Goal: Task Accomplishment & Management: Manage account settings

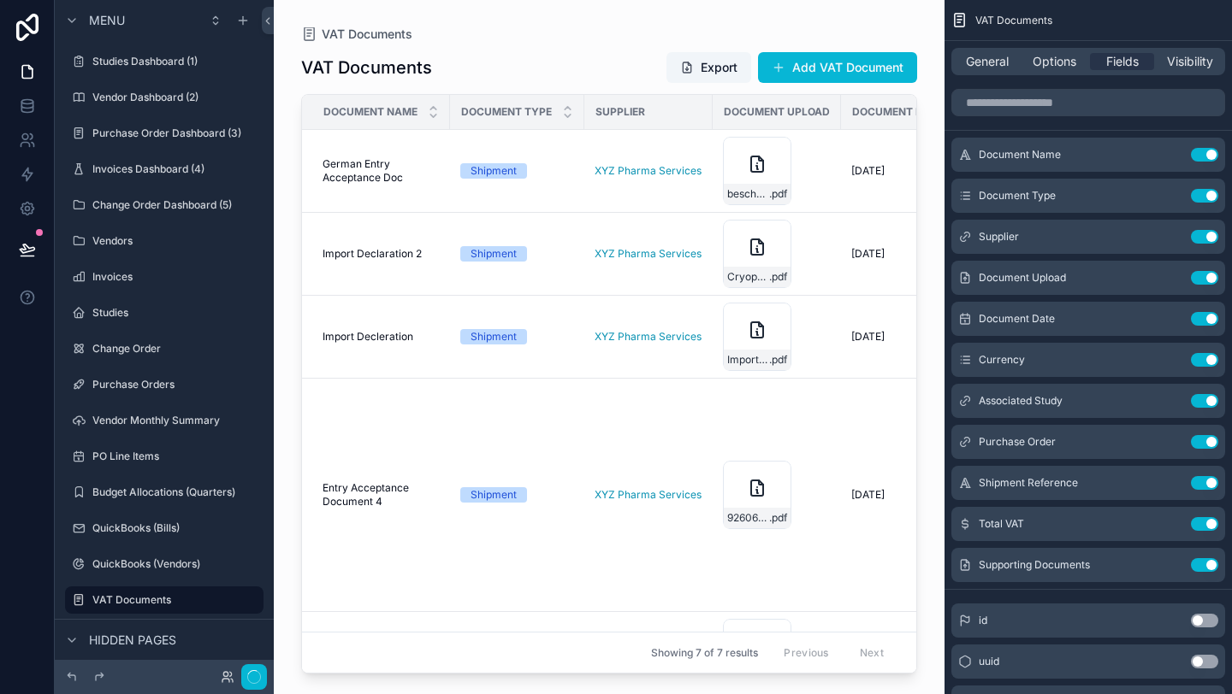
scroll to position [245, 0]
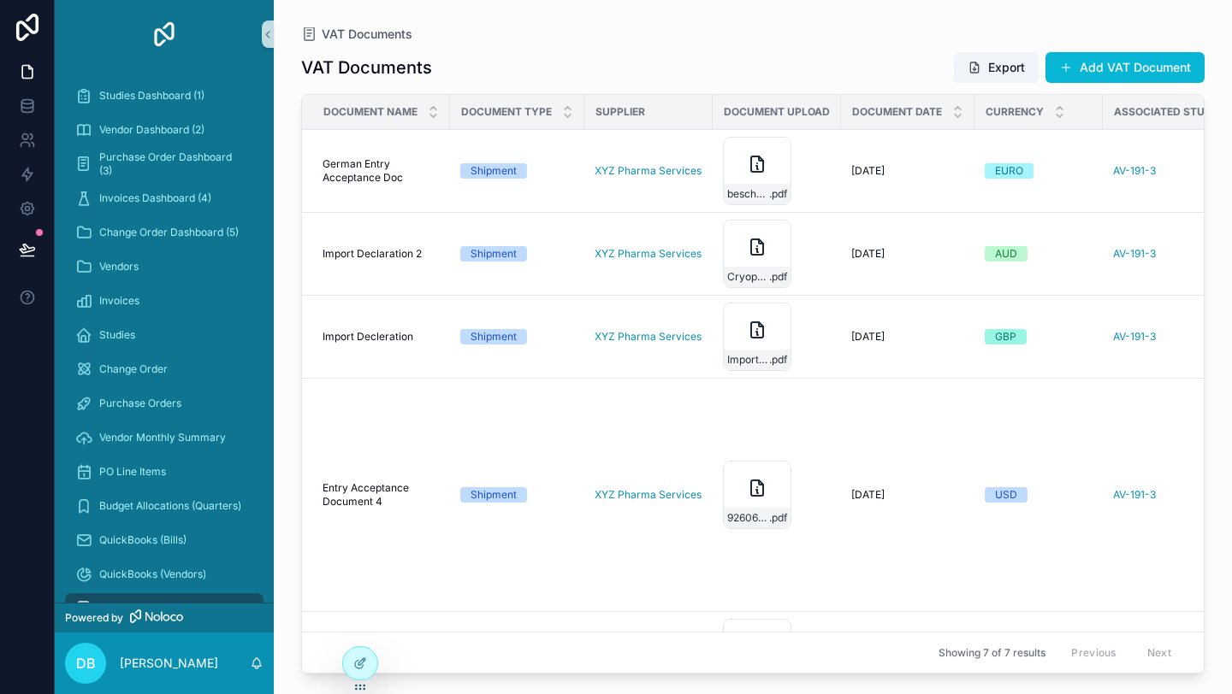
click at [620, 55] on div "VAT Documents Export Add VAT Document" at bounding box center [752, 67] width 903 height 33
drag, startPoint x: 363, startPoint y: 671, endPoint x: 166, endPoint y: 309, distance: 411.8
click at [363, 671] on div at bounding box center [360, 663] width 34 height 33
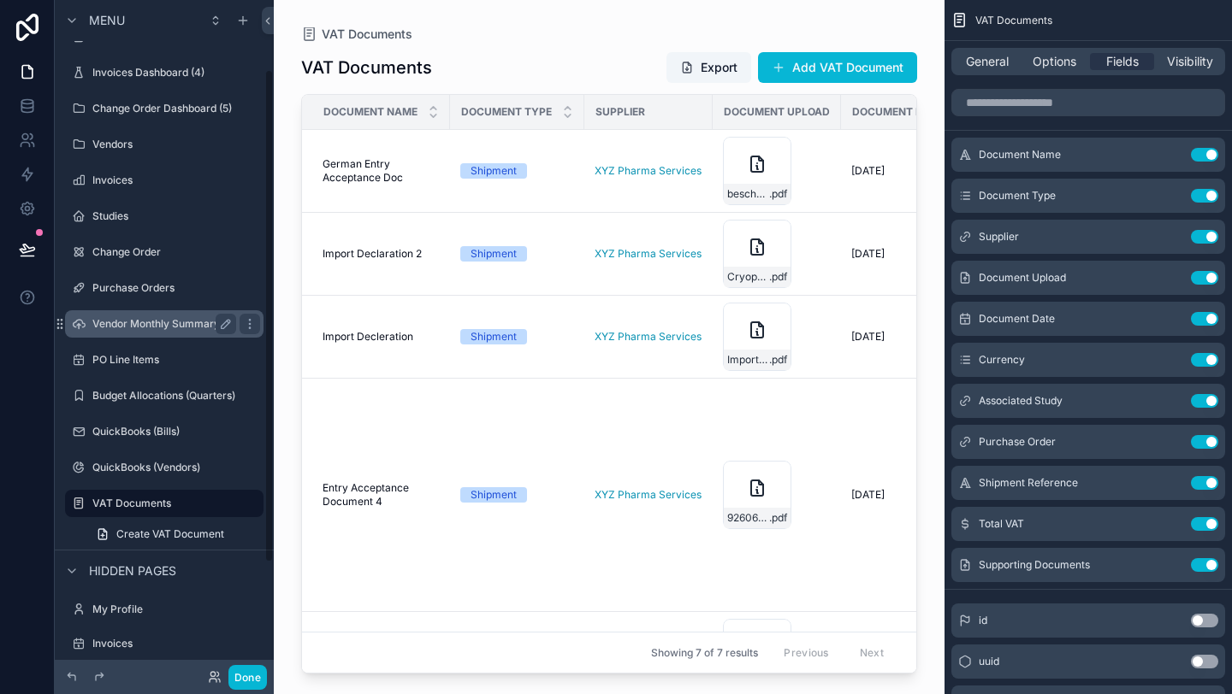
scroll to position [90, 0]
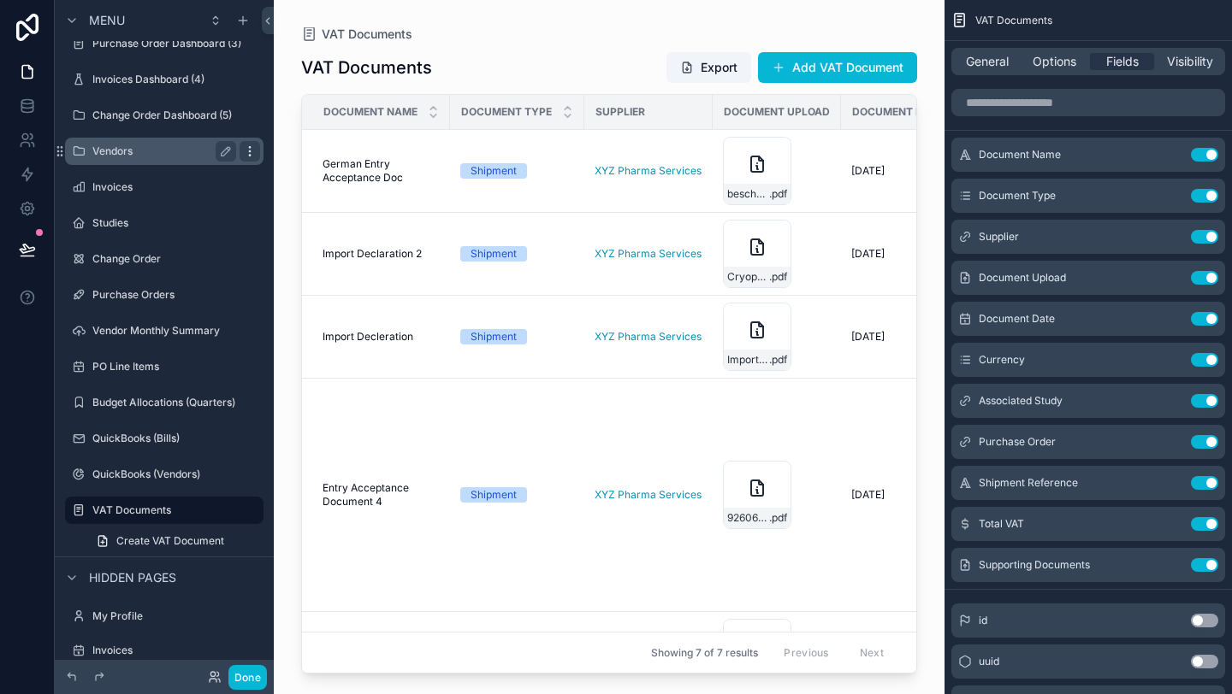
click at [253, 151] on icon "scrollable content" at bounding box center [250, 152] width 14 height 14
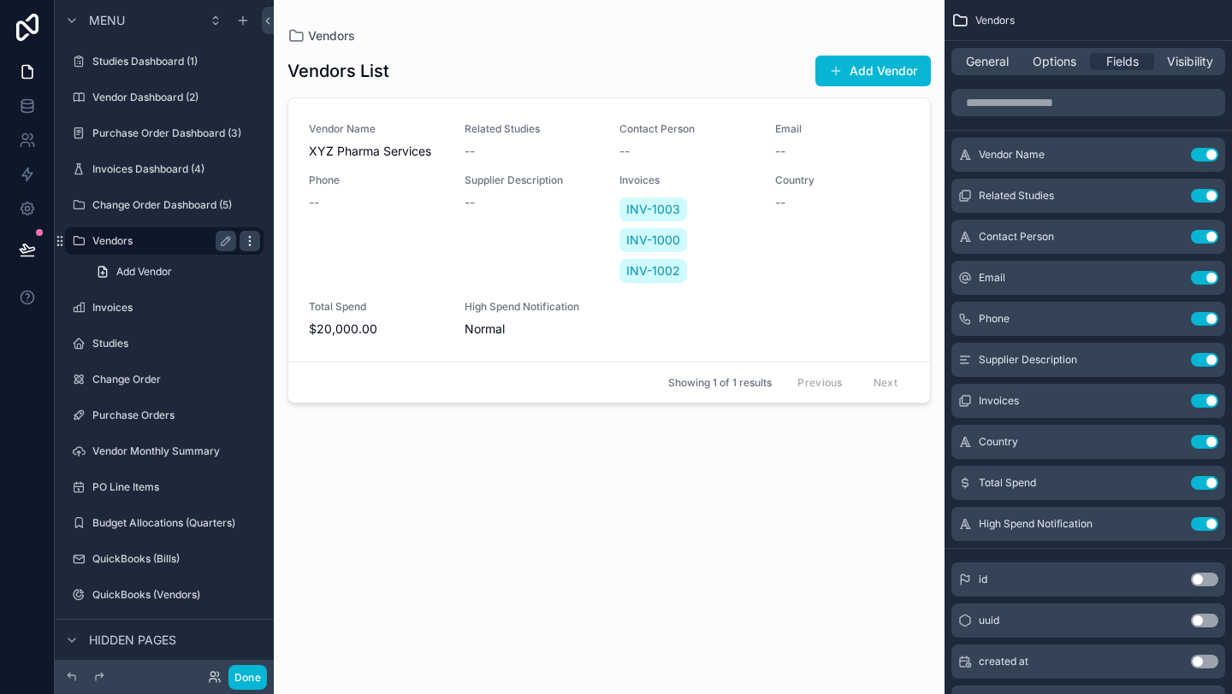
click at [251, 249] on div "scrollable content" at bounding box center [249, 241] width 21 height 21
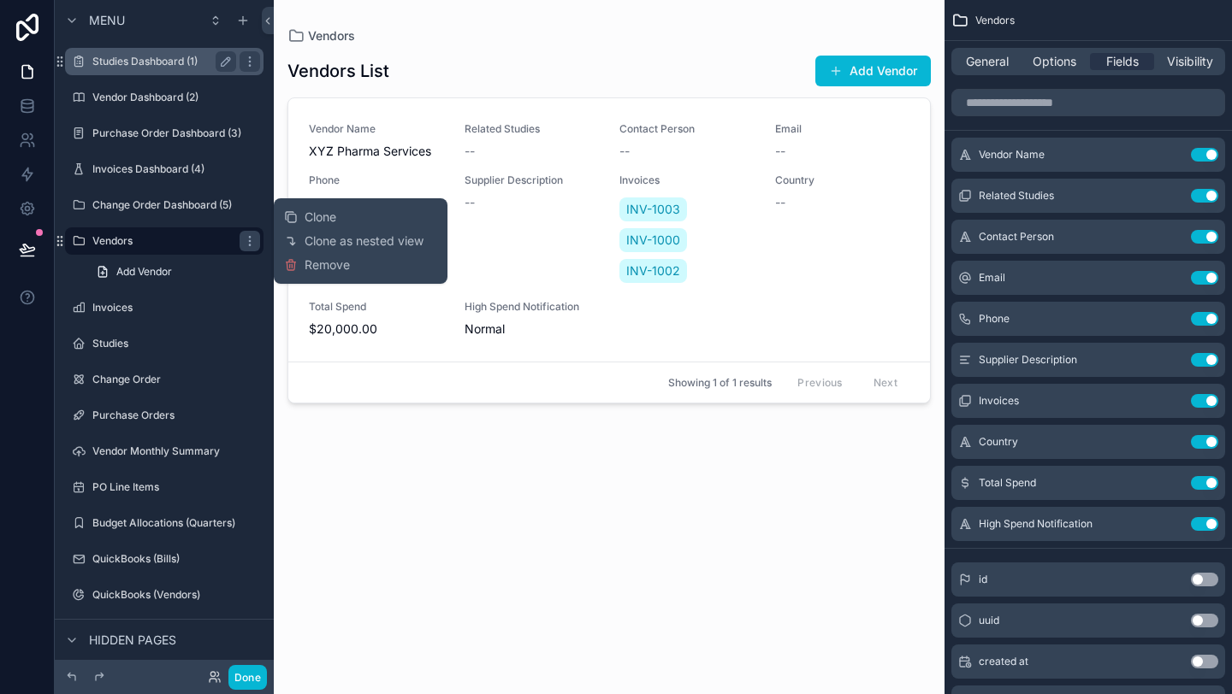
click at [162, 70] on div "Studies Dashboard (1)" at bounding box center [164, 61] width 144 height 21
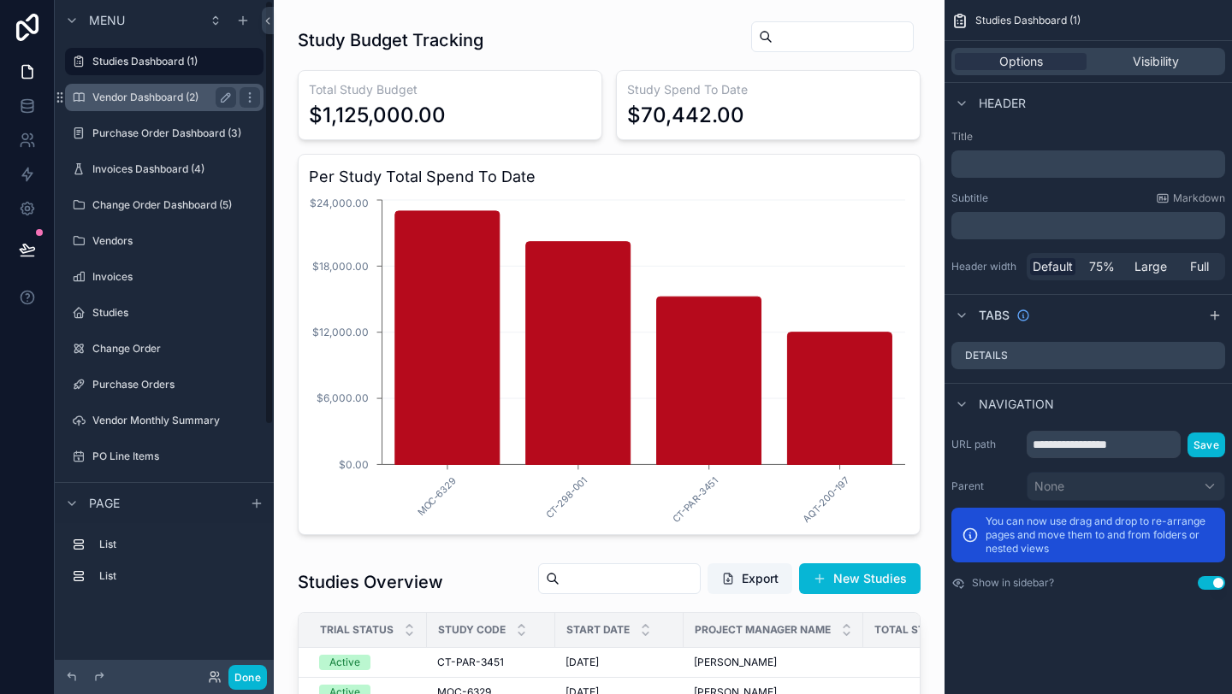
click at [140, 105] on div "Vendor Dashboard (2)" at bounding box center [164, 97] width 144 height 21
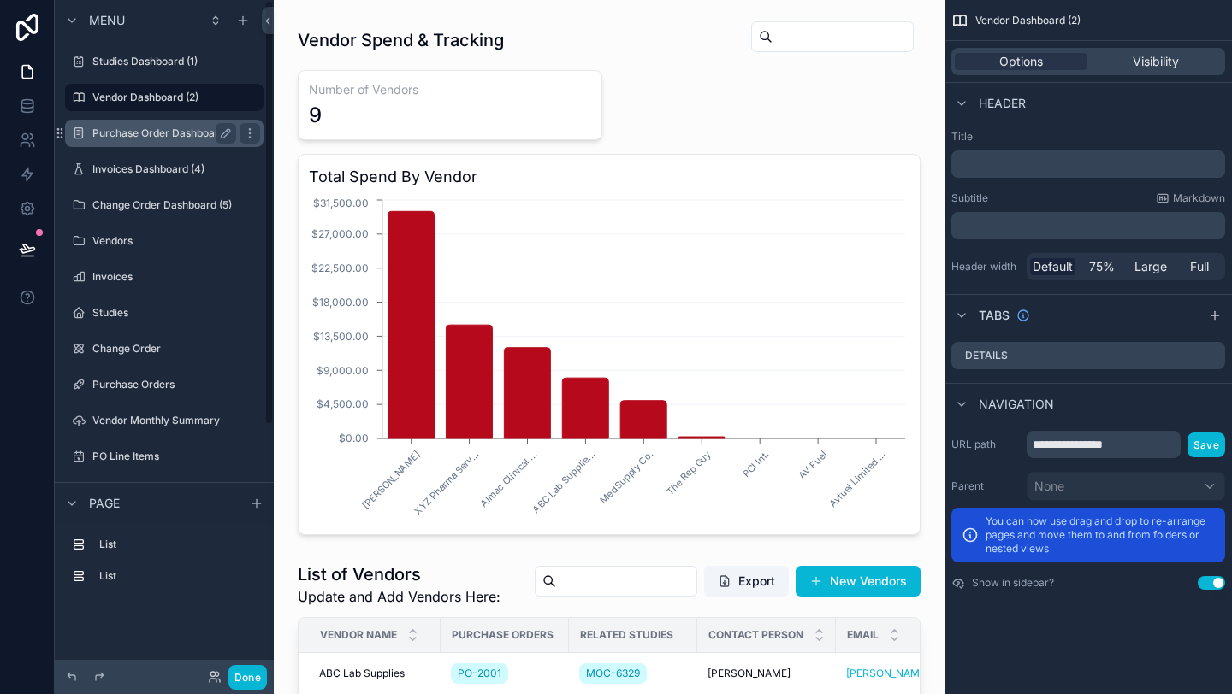
click at [112, 144] on div "Purchase Order Dashboard (3)" at bounding box center [164, 133] width 192 height 27
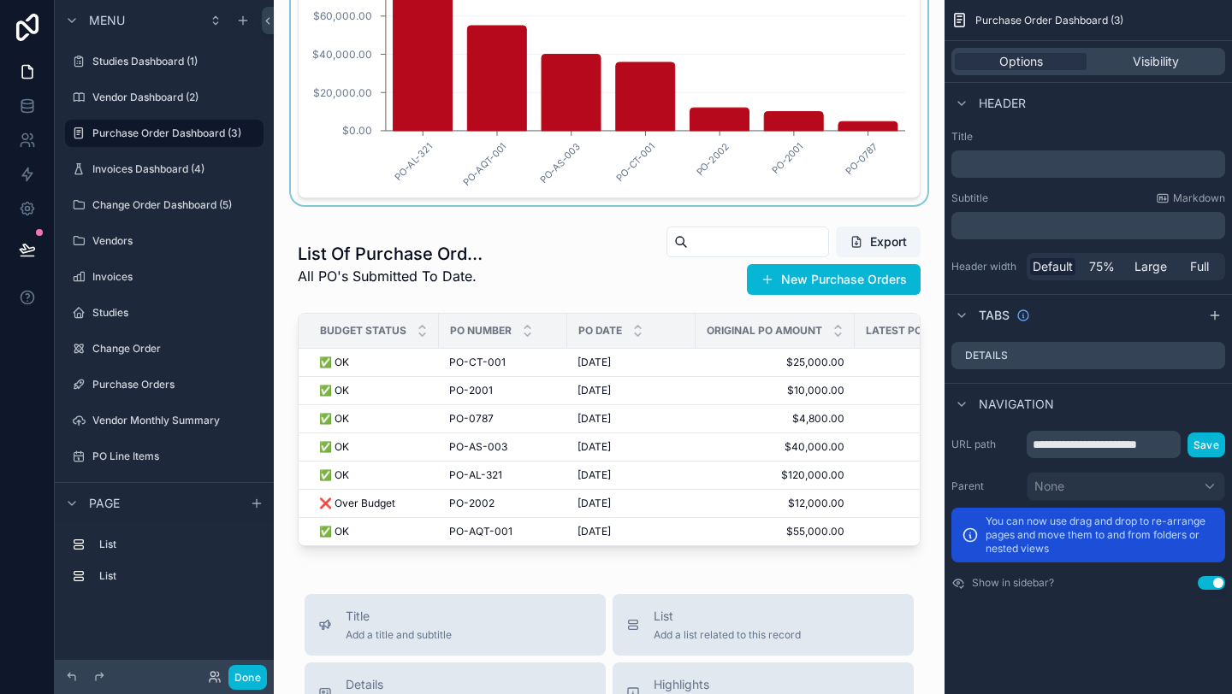
scroll to position [351, 0]
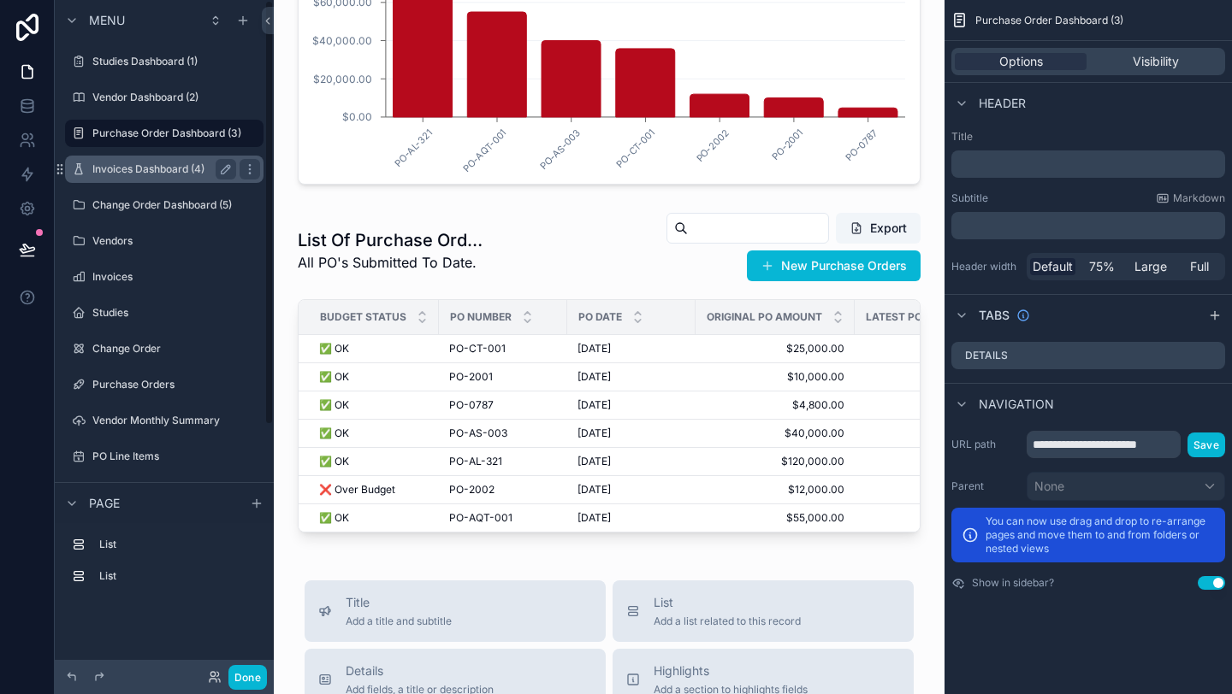
click at [156, 167] on label "Invoices Dashboard (4)" at bounding box center [160, 170] width 137 height 14
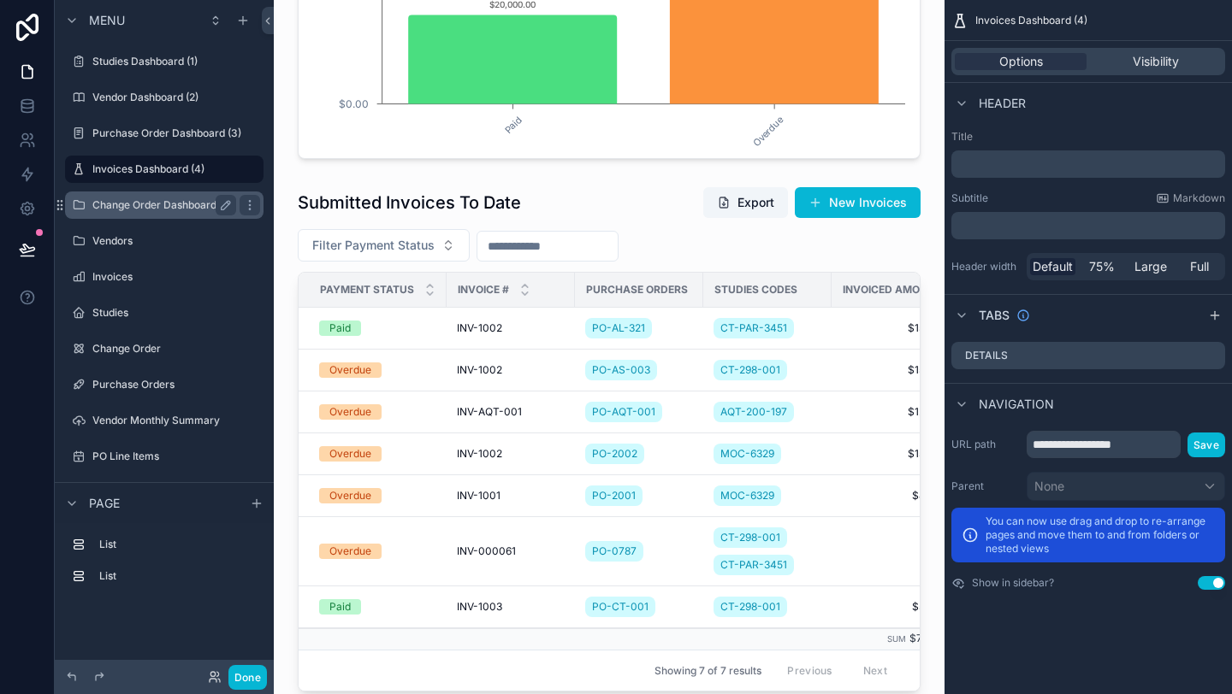
click at [180, 201] on label "Change Order Dashboard (5)" at bounding box center [161, 205] width 139 height 14
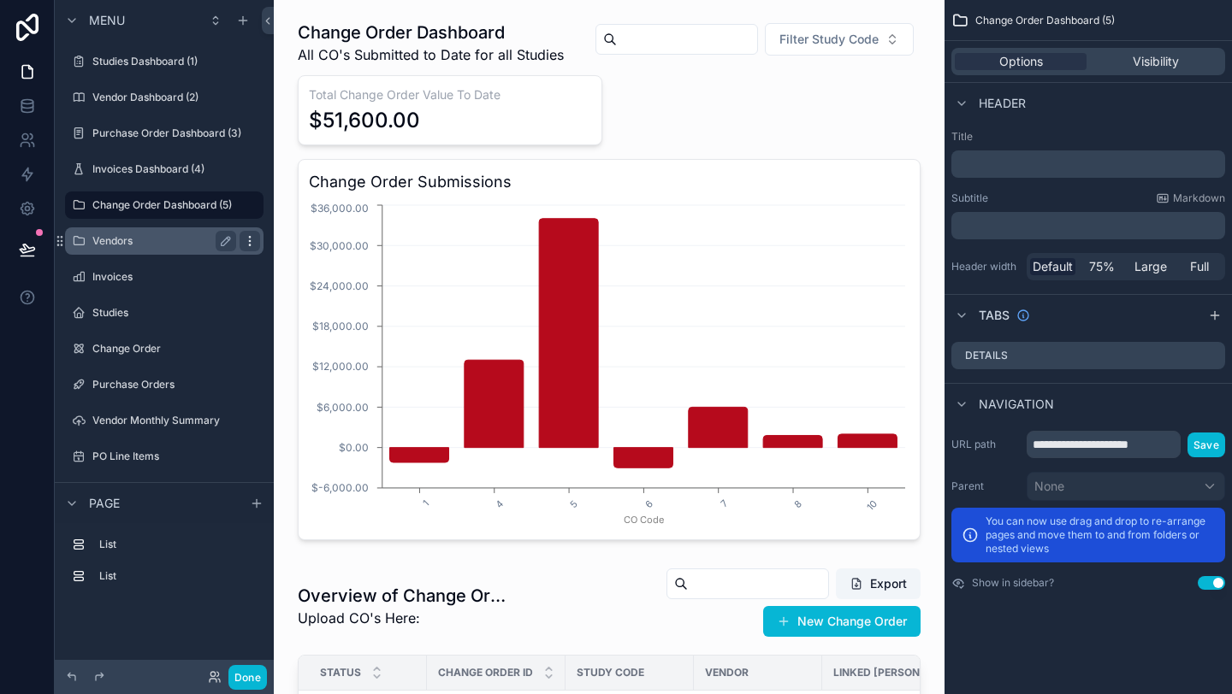
click at [256, 245] on icon "scrollable content" at bounding box center [250, 241] width 14 height 14
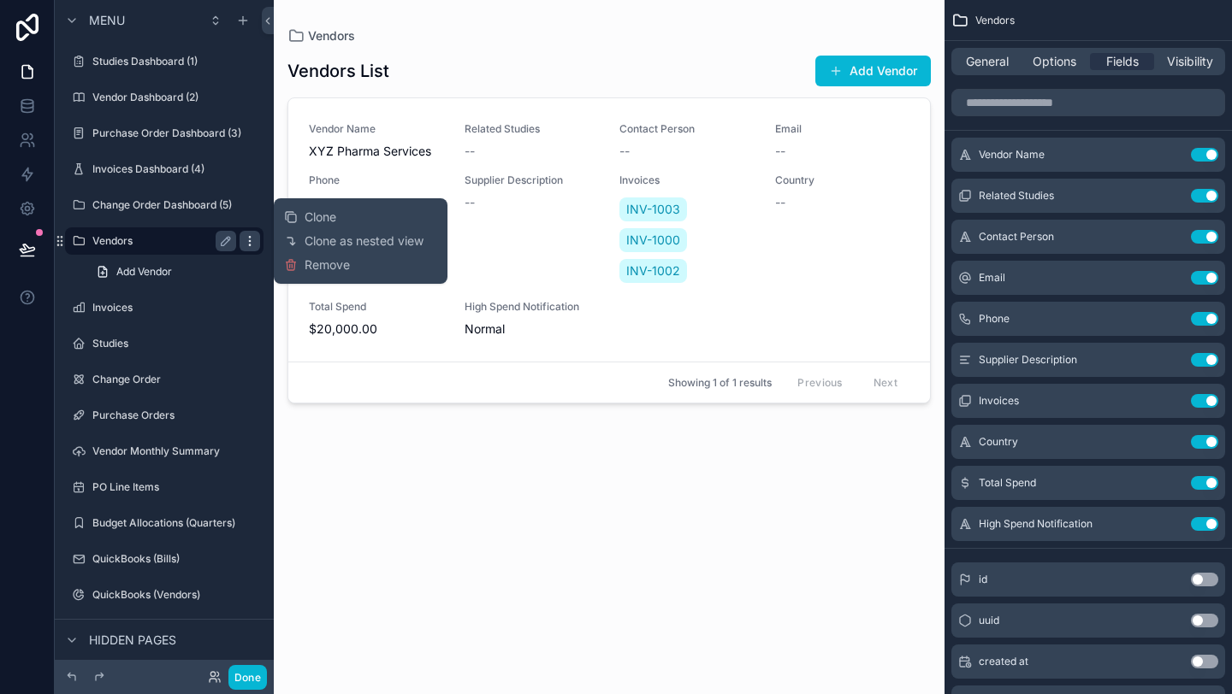
click at [256, 245] on icon "scrollable content" at bounding box center [250, 241] width 14 height 14
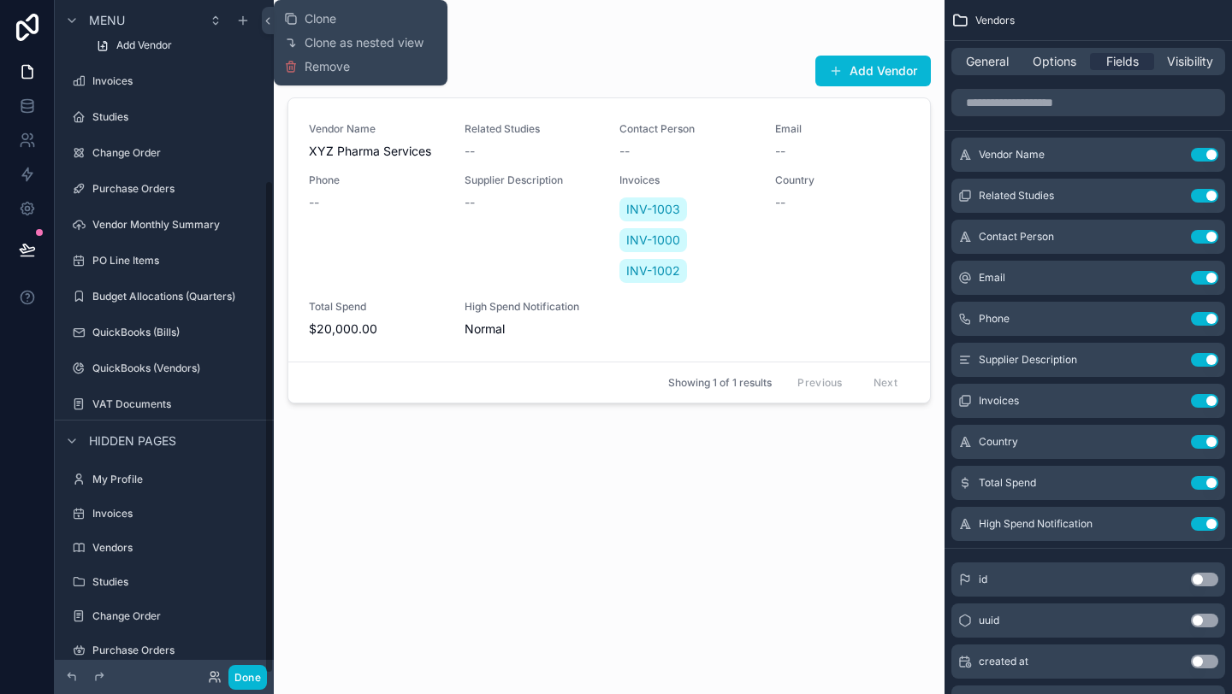
scroll to position [246, 0]
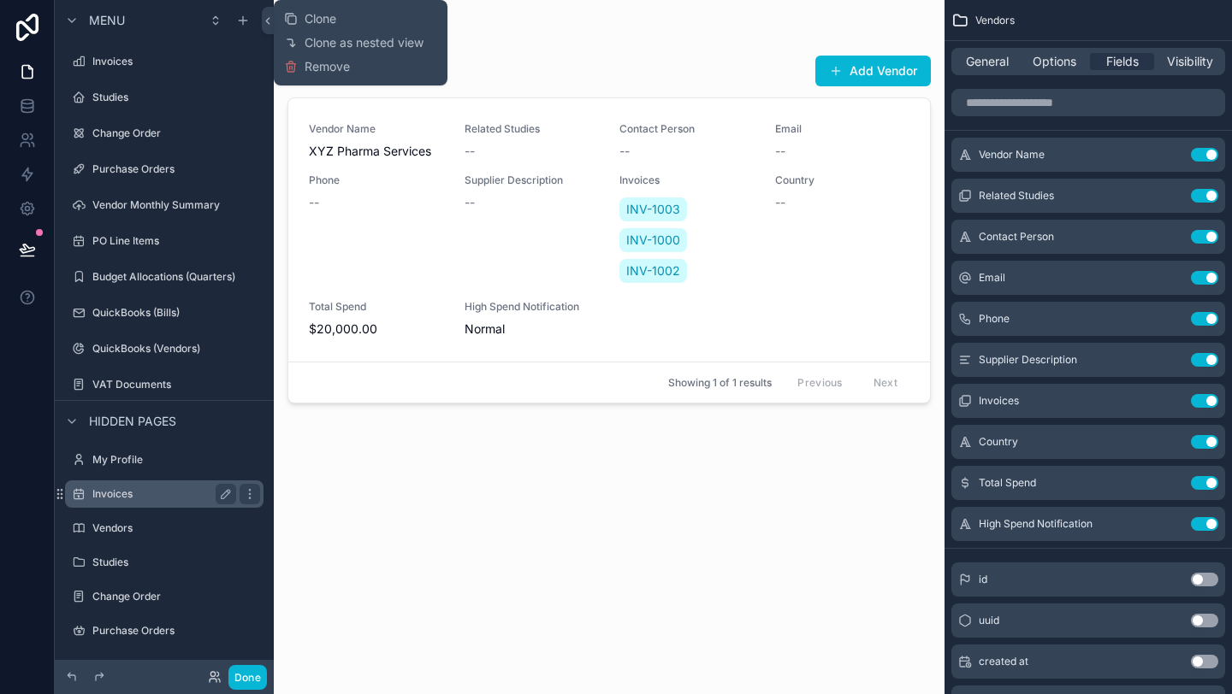
click at [184, 497] on label "Invoices" at bounding box center [160, 495] width 137 height 14
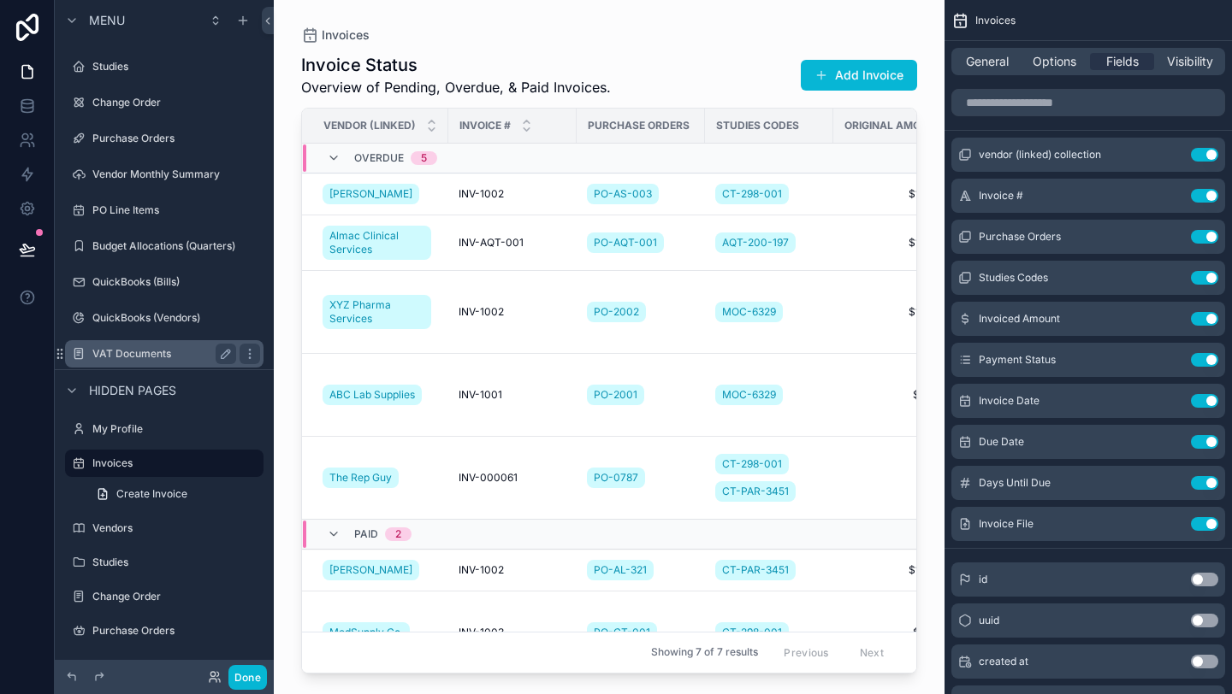
click at [173, 358] on label "VAT Documents" at bounding box center [160, 354] width 137 height 14
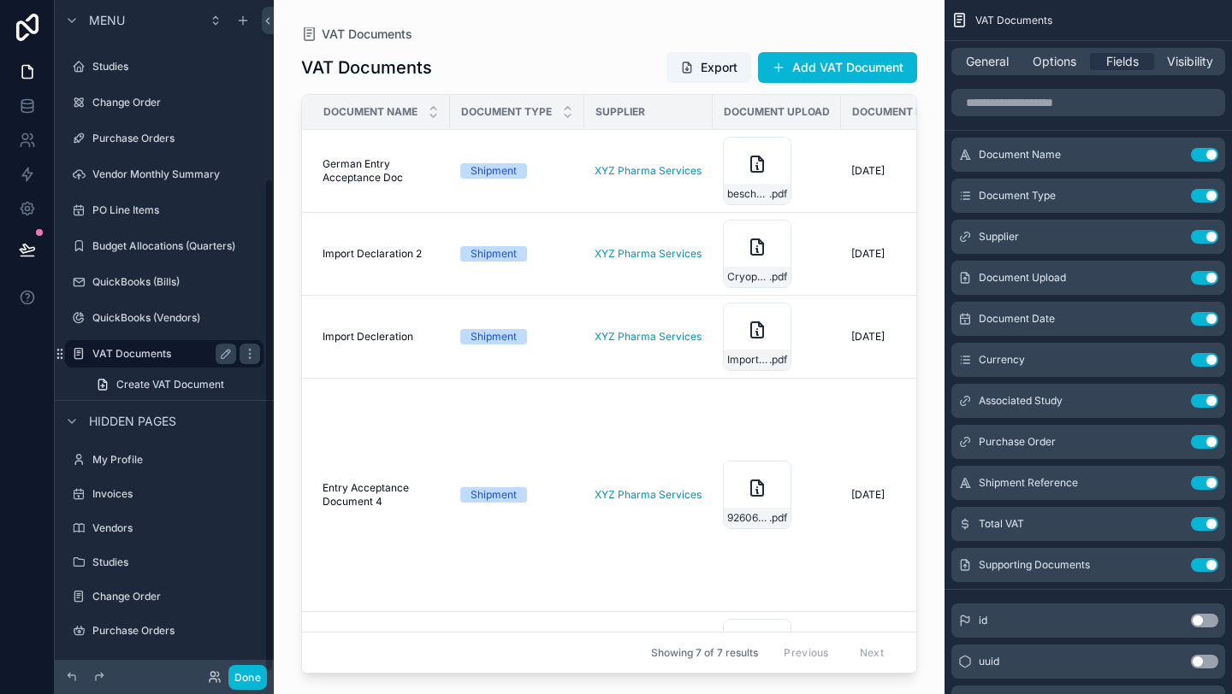
scroll to position [245, 0]
click at [249, 319] on icon "scrollable content" at bounding box center [249, 319] width 1 height 1
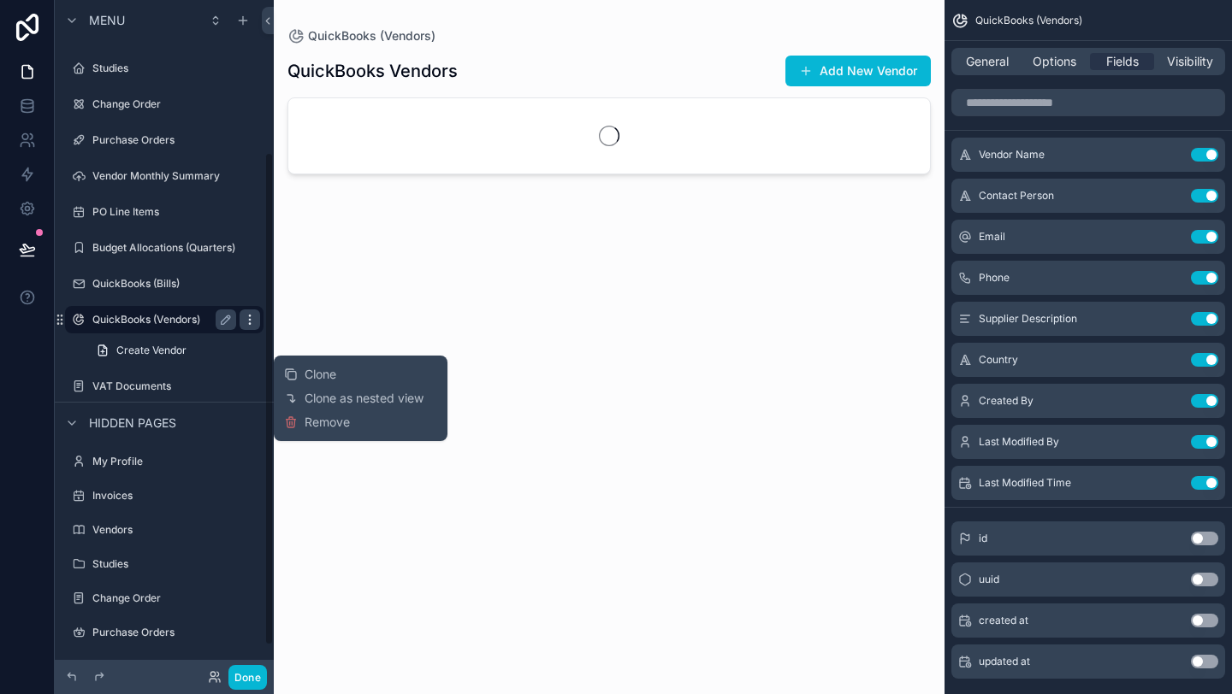
scroll to position [209, 0]
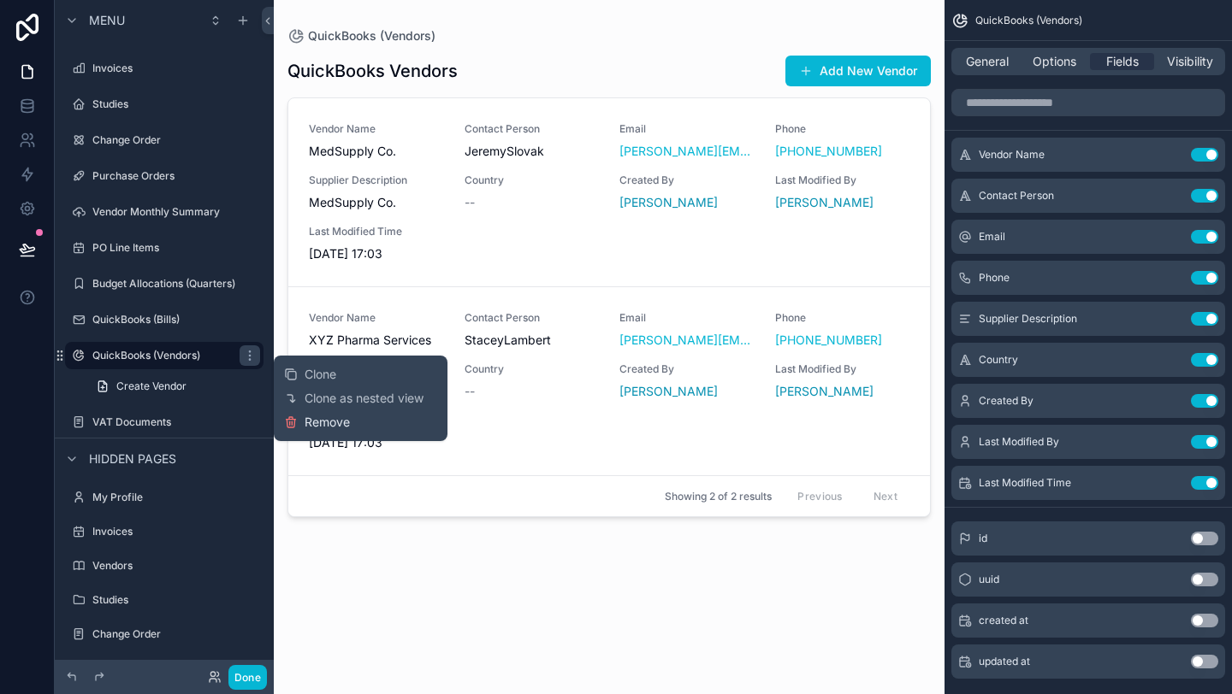
click at [310, 423] on span "Remove" at bounding box center [326, 422] width 45 height 17
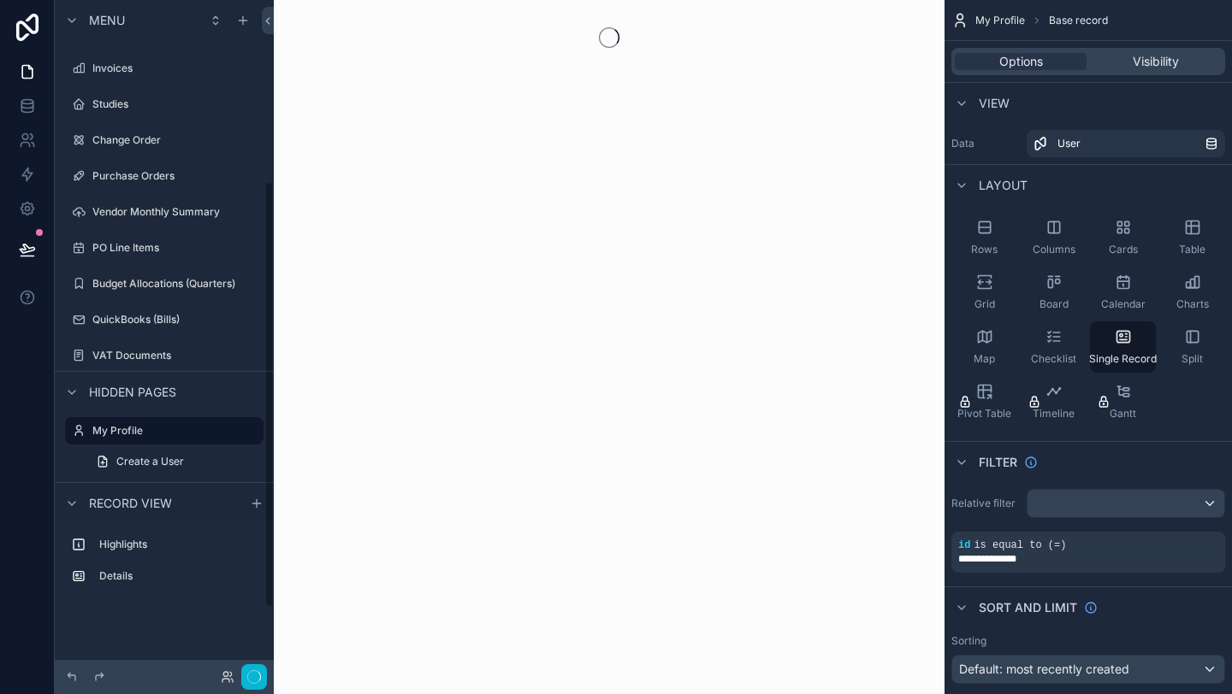
scroll to position [286, 0]
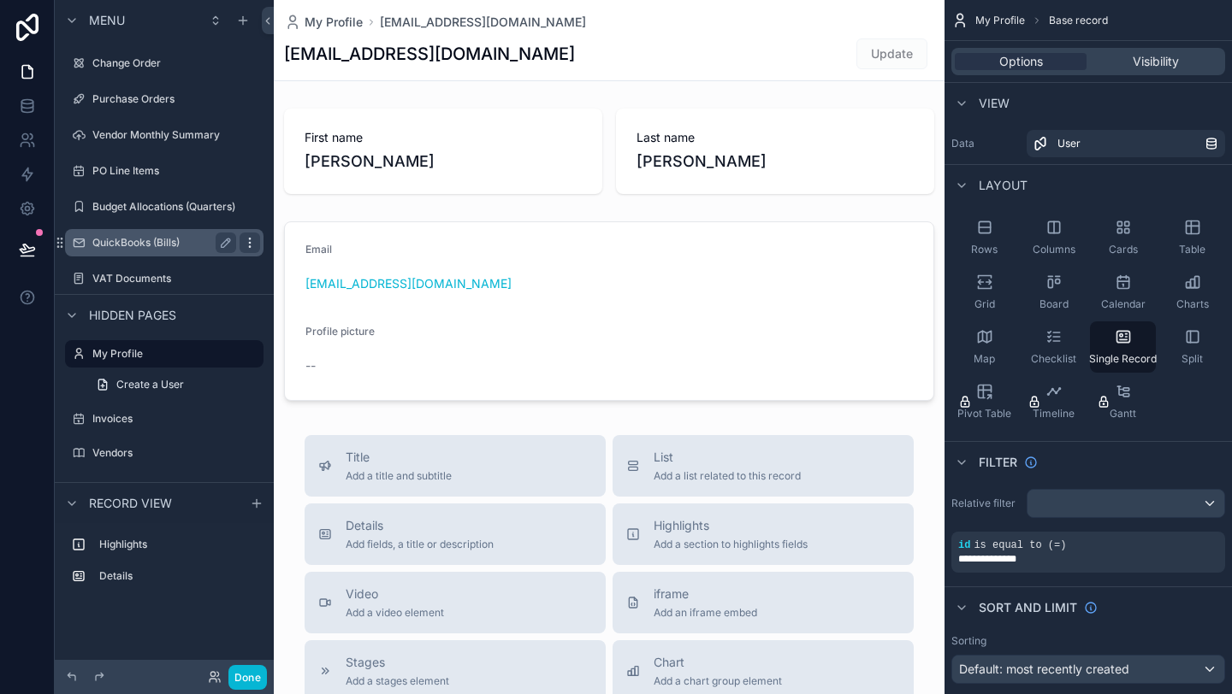
click at [254, 243] on icon "scrollable content" at bounding box center [250, 243] width 14 height 14
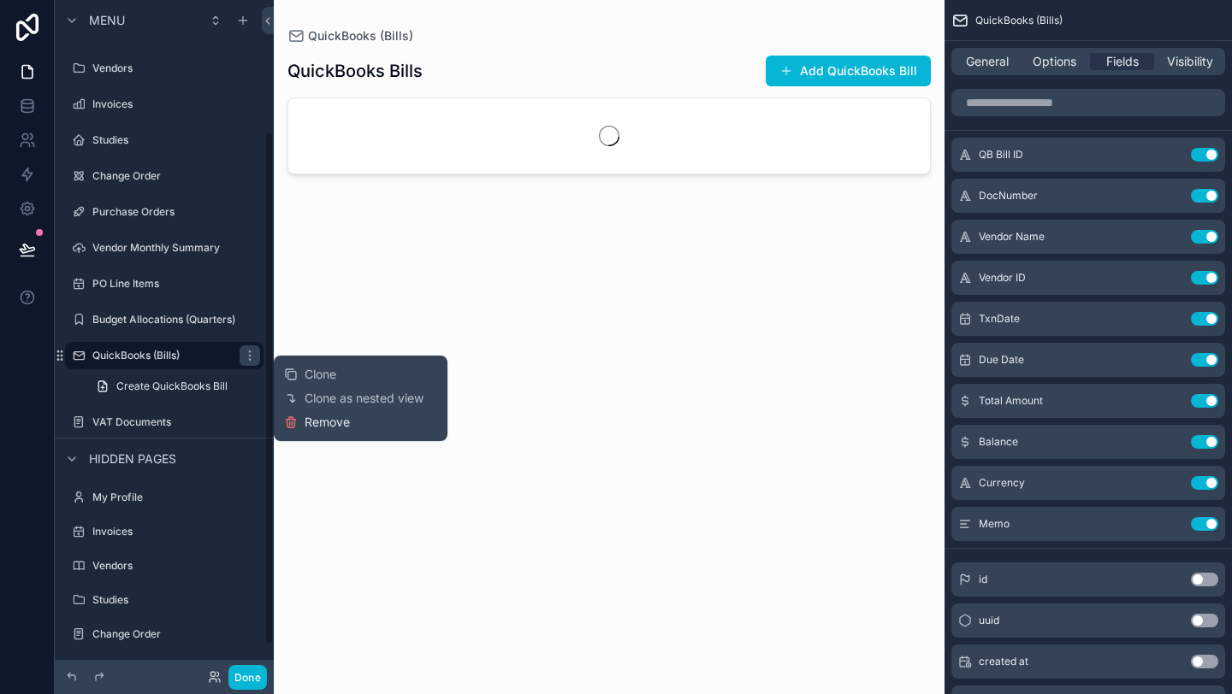
click at [316, 419] on span "Remove" at bounding box center [326, 422] width 45 height 17
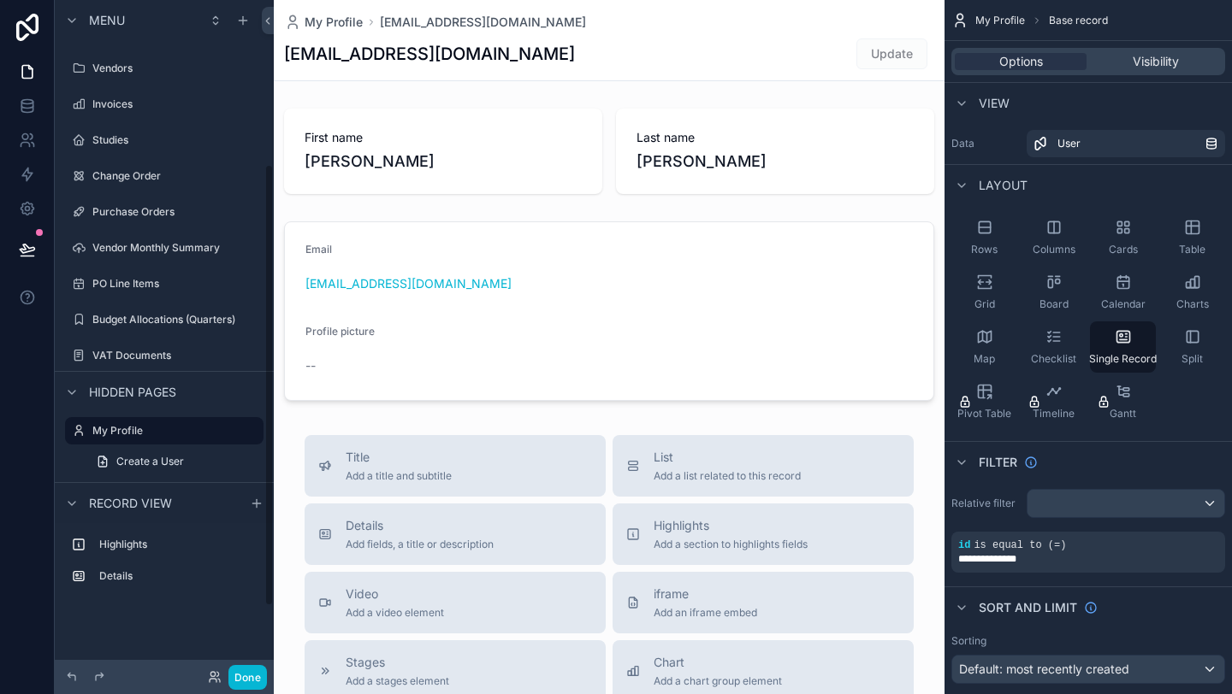
scroll to position [250, 0]
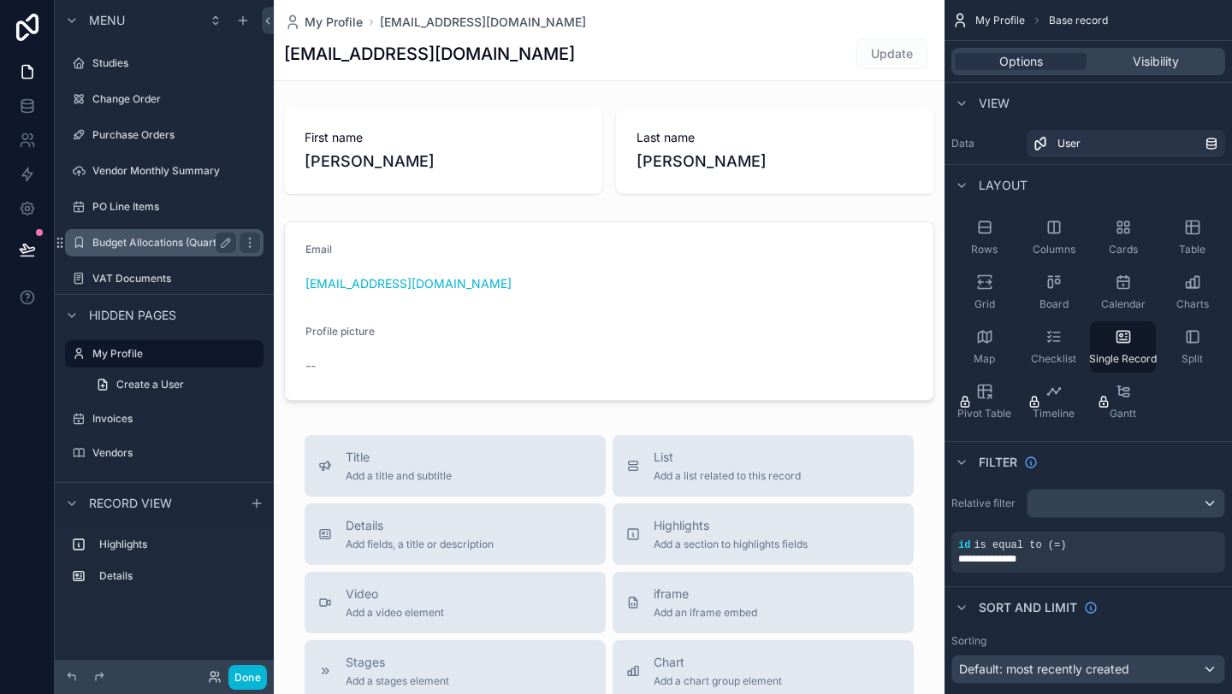
click at [161, 241] on label "Budget Allocations (Quarters)" at bounding box center [163, 243] width 143 height 14
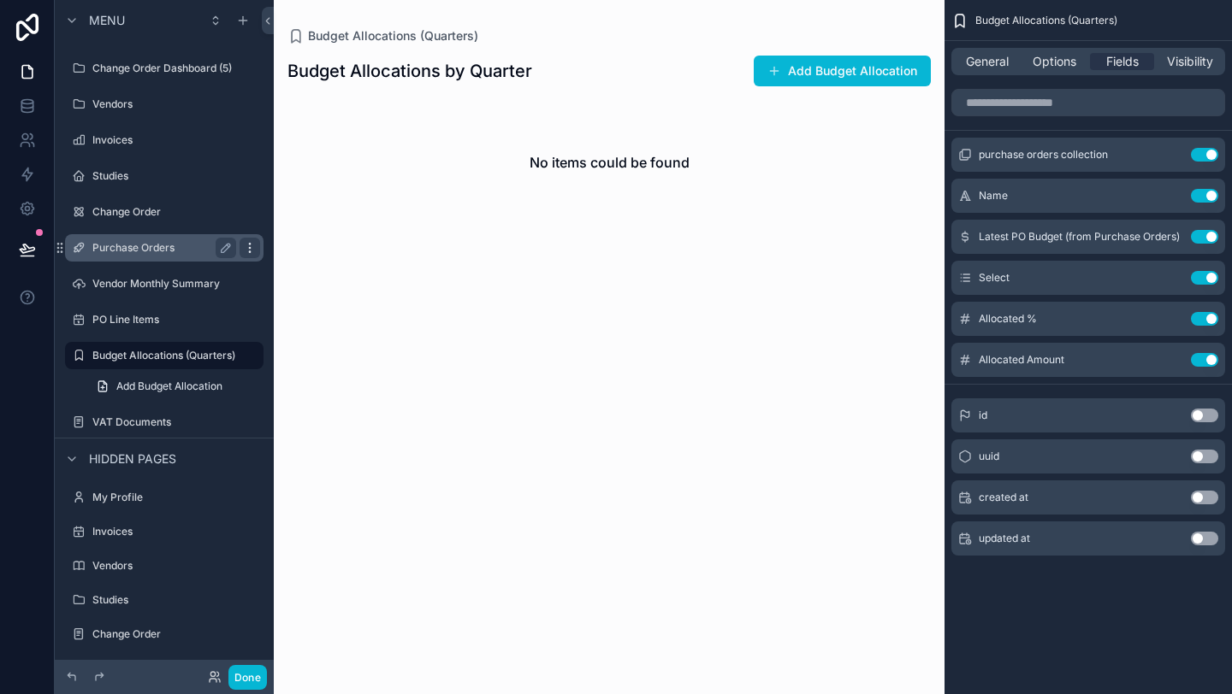
click at [253, 246] on icon "scrollable content" at bounding box center [250, 248] width 14 height 14
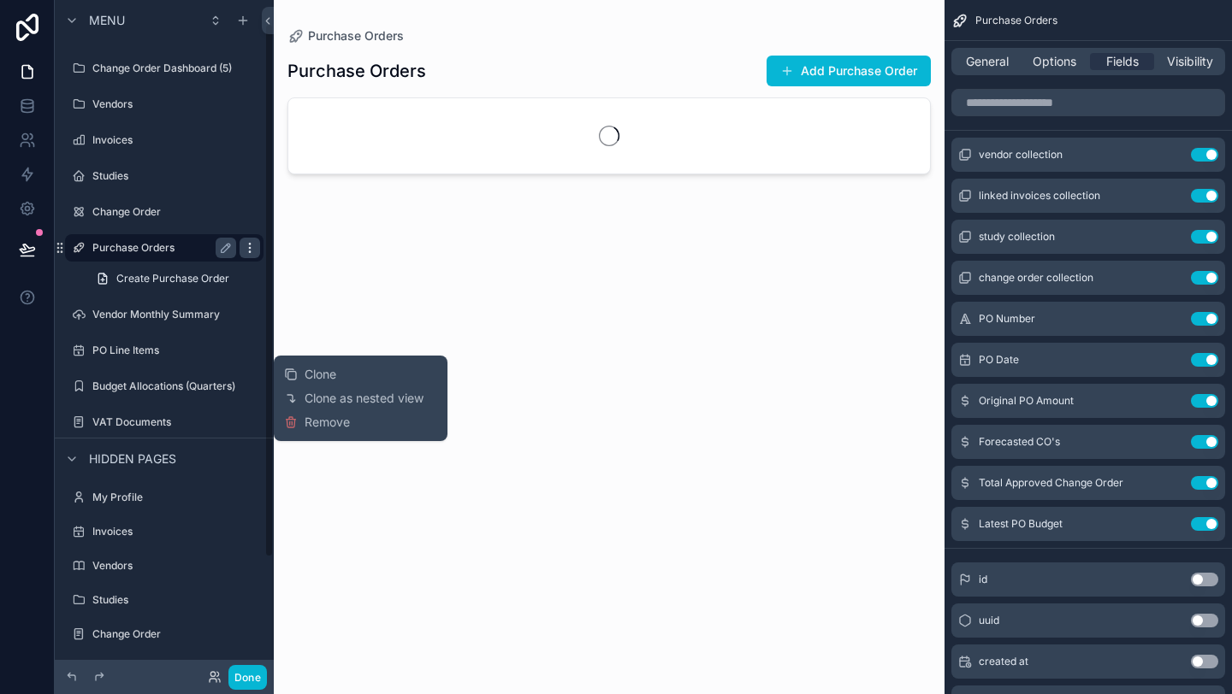
scroll to position [29, 0]
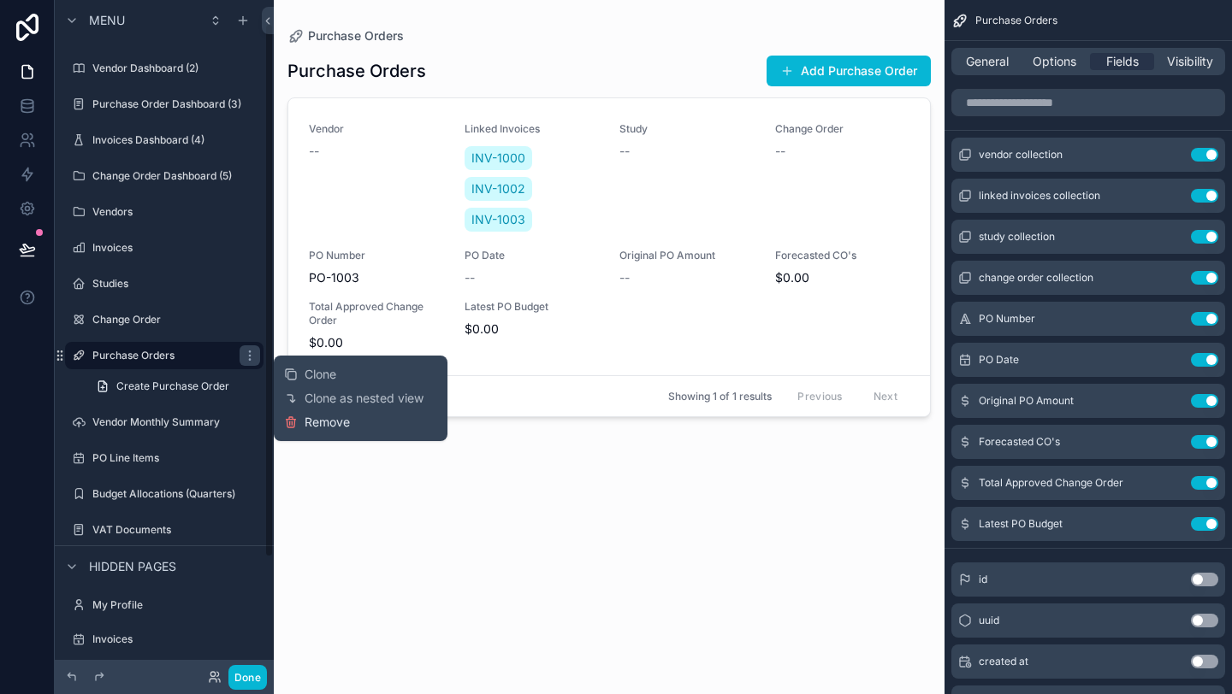
click at [337, 428] on span "Remove" at bounding box center [326, 422] width 45 height 17
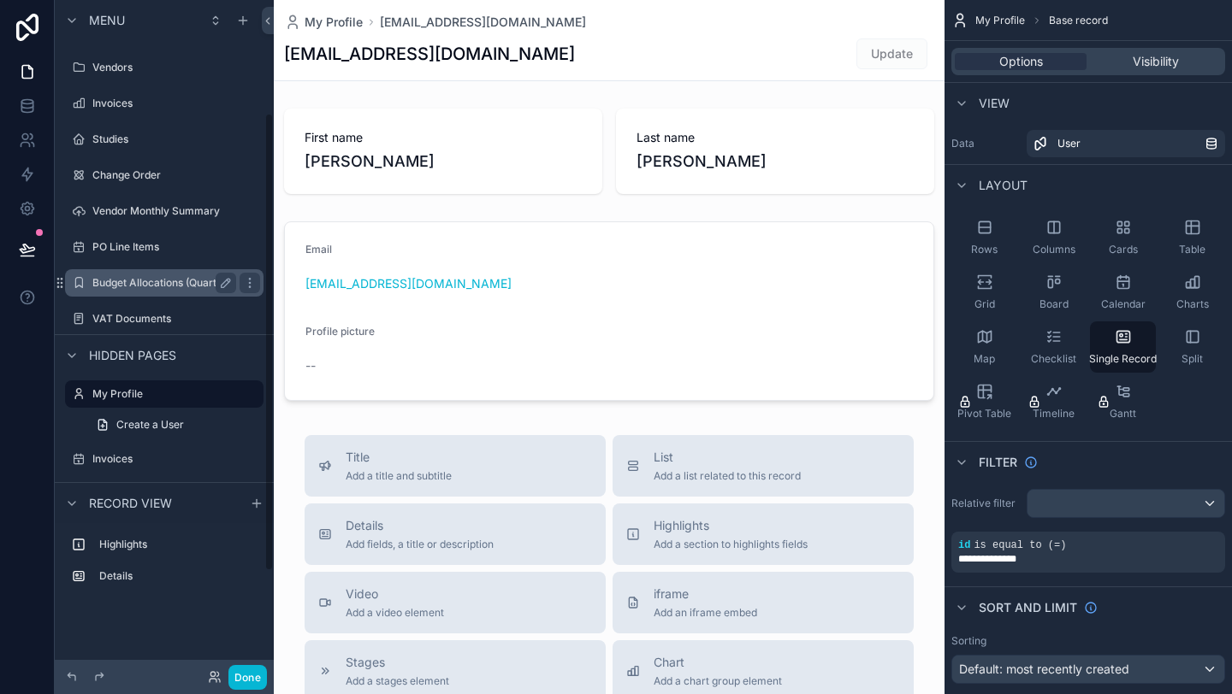
scroll to position [159, 0]
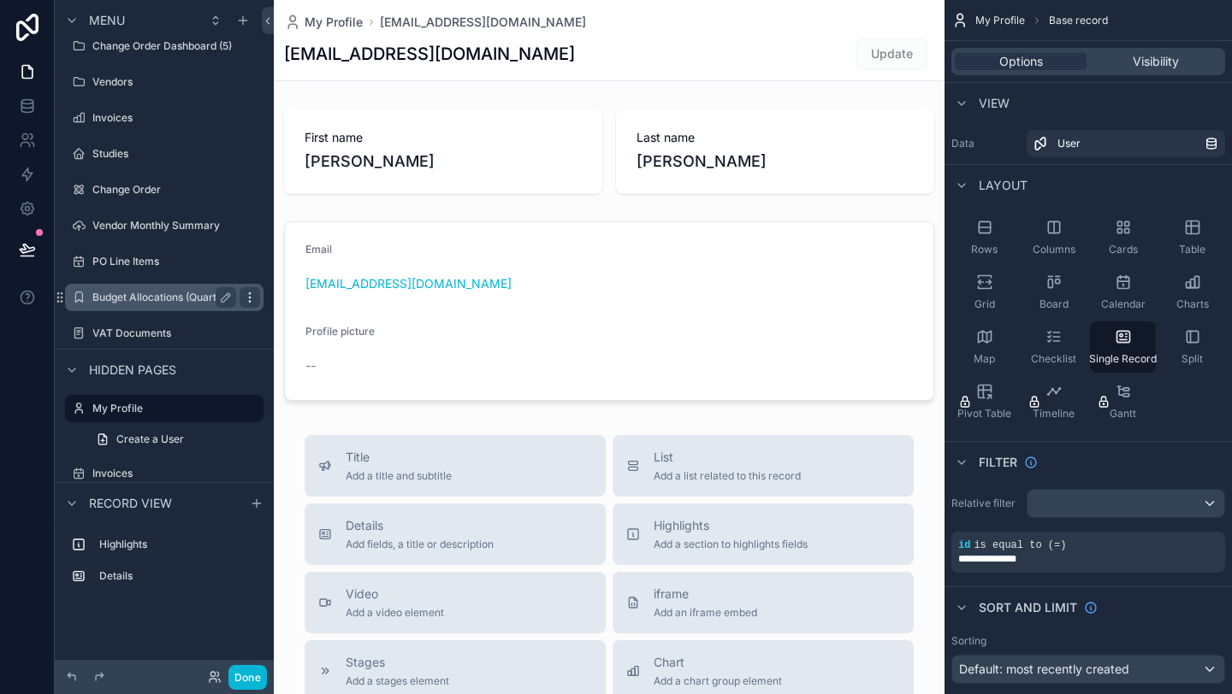
click at [253, 301] on icon "scrollable content" at bounding box center [250, 298] width 14 height 14
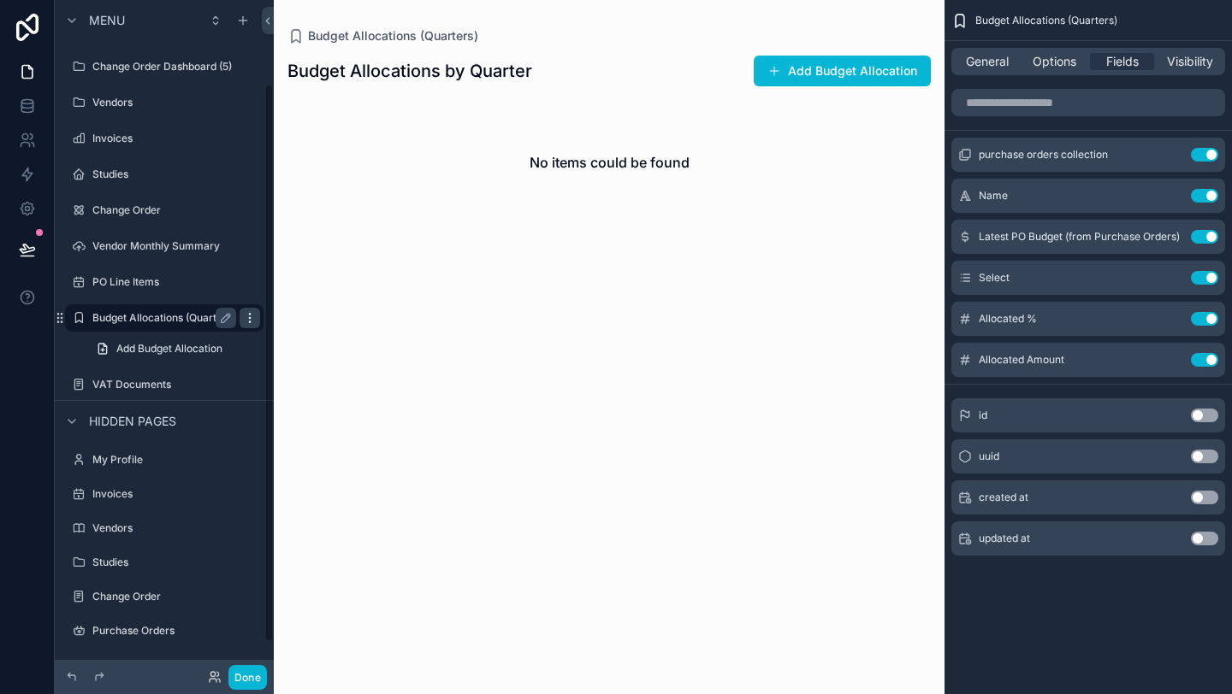
scroll to position [101, 0]
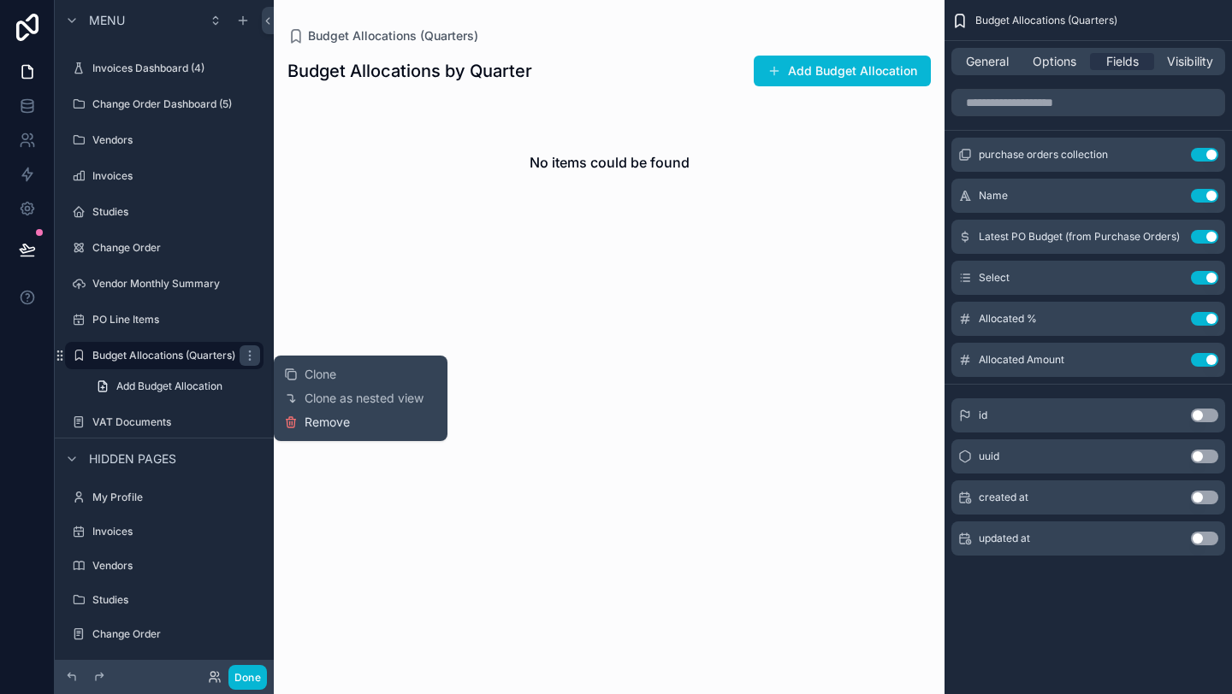
click at [322, 416] on span "Remove" at bounding box center [326, 422] width 45 height 17
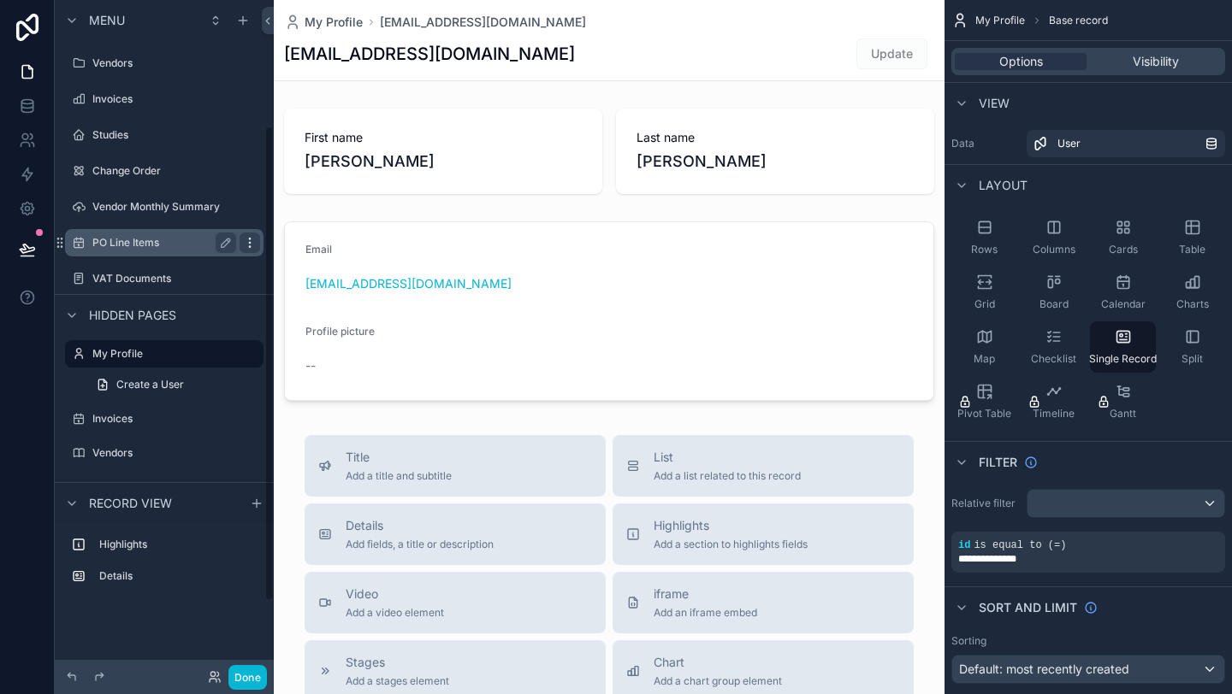
click at [256, 245] on icon "scrollable content" at bounding box center [250, 243] width 14 height 14
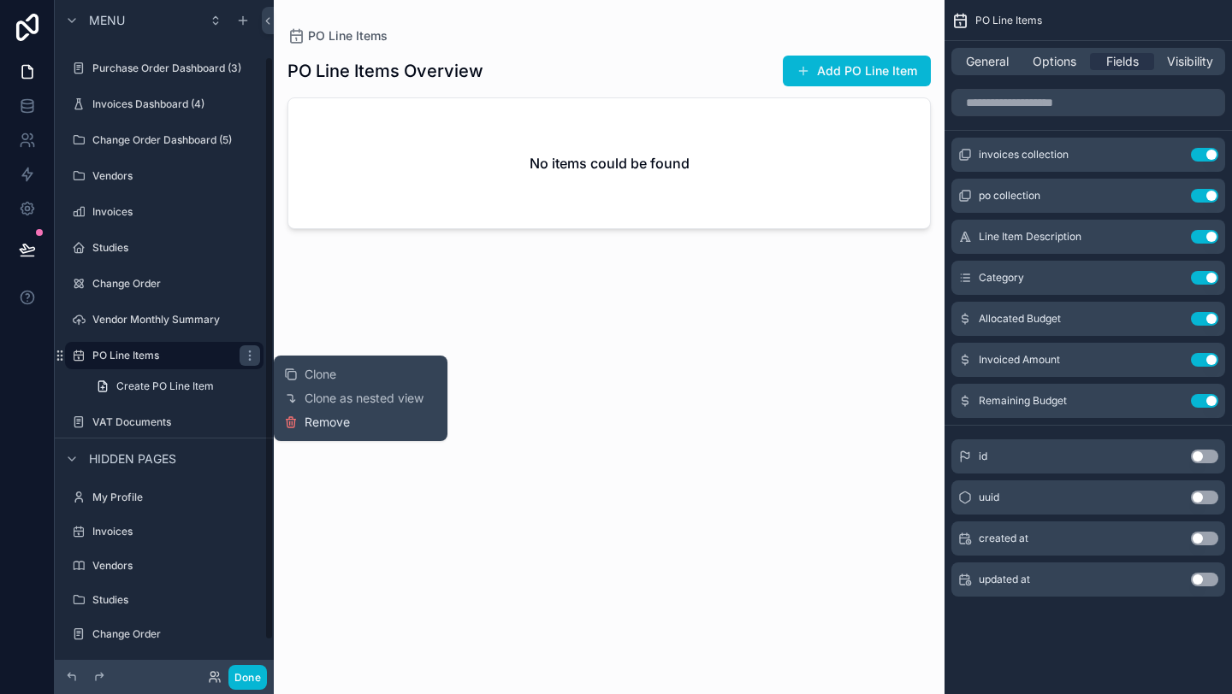
click at [323, 426] on span "Remove" at bounding box center [326, 422] width 45 height 17
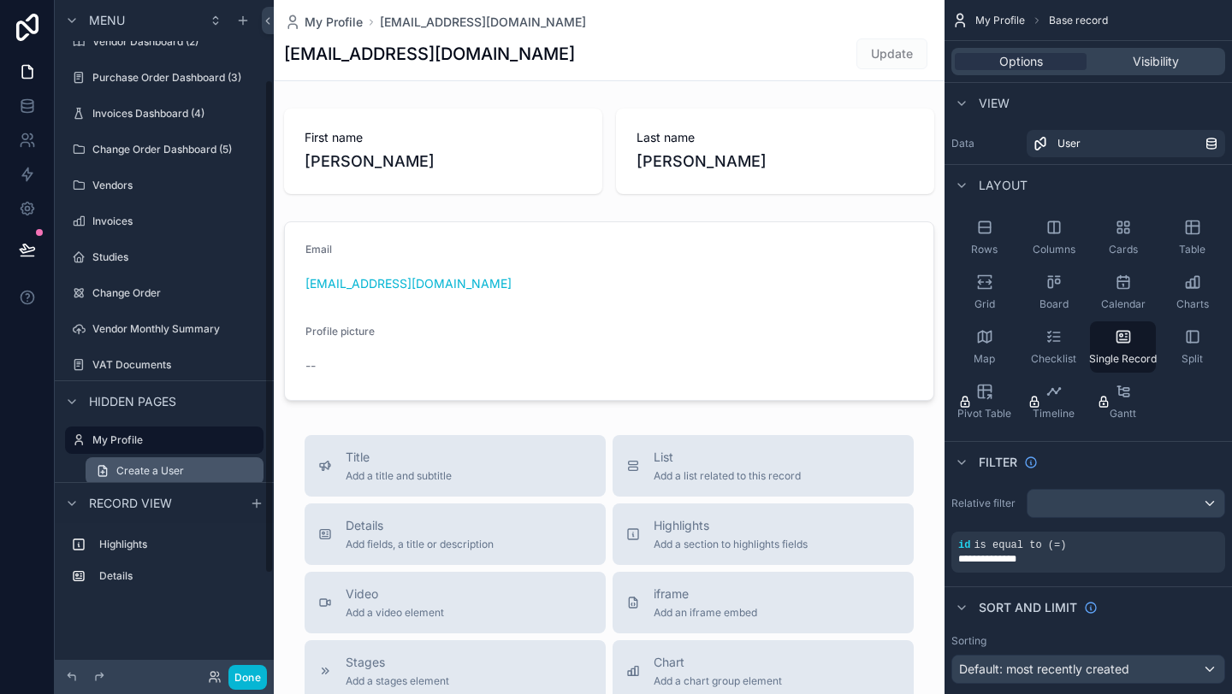
scroll to position [23, 0]
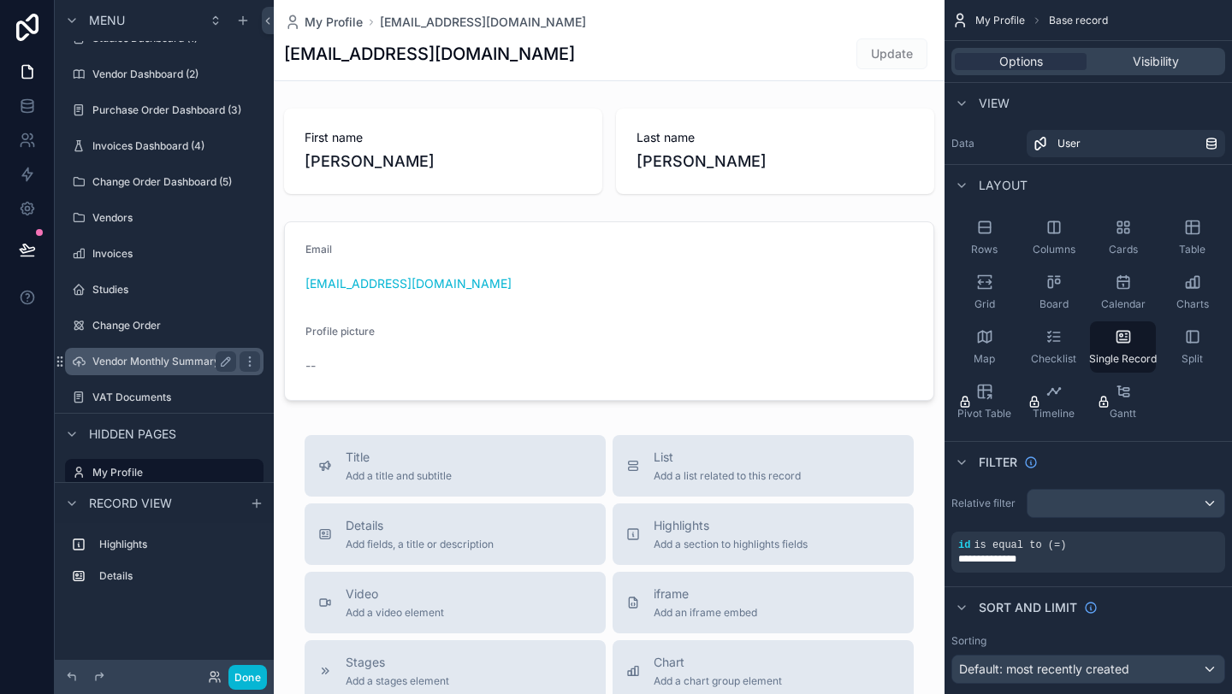
click at [165, 357] on label "Vendor Monthly Summary" at bounding box center [160, 362] width 137 height 14
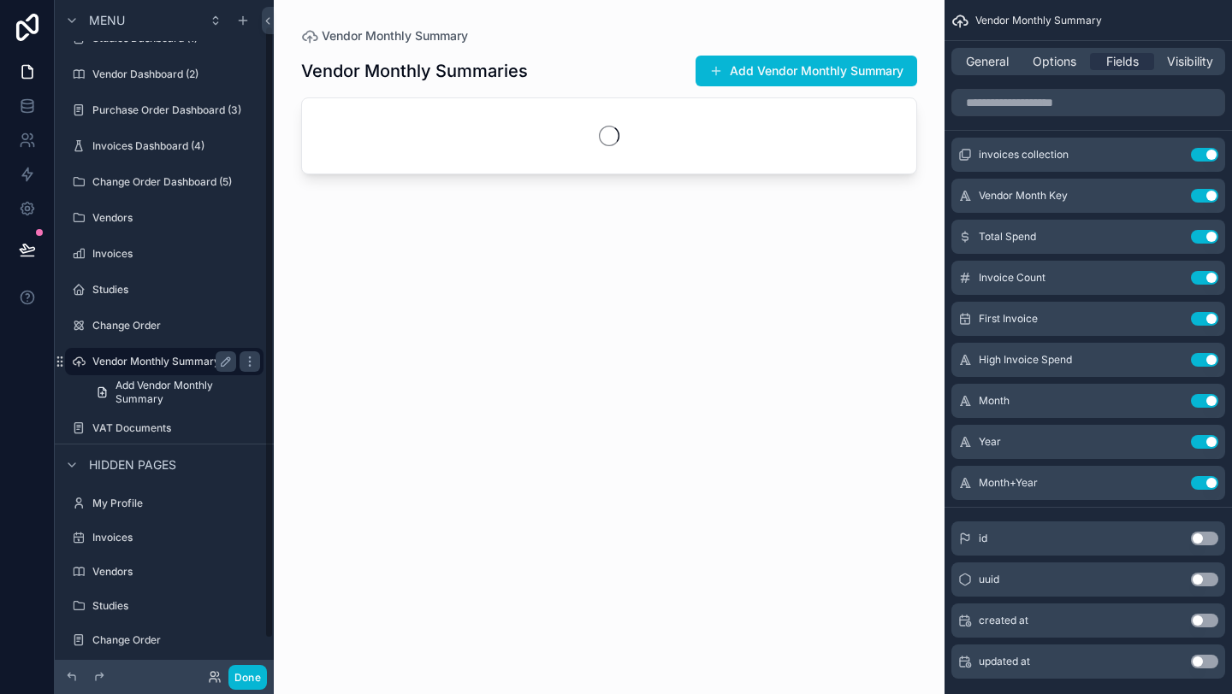
scroll to position [29, 0]
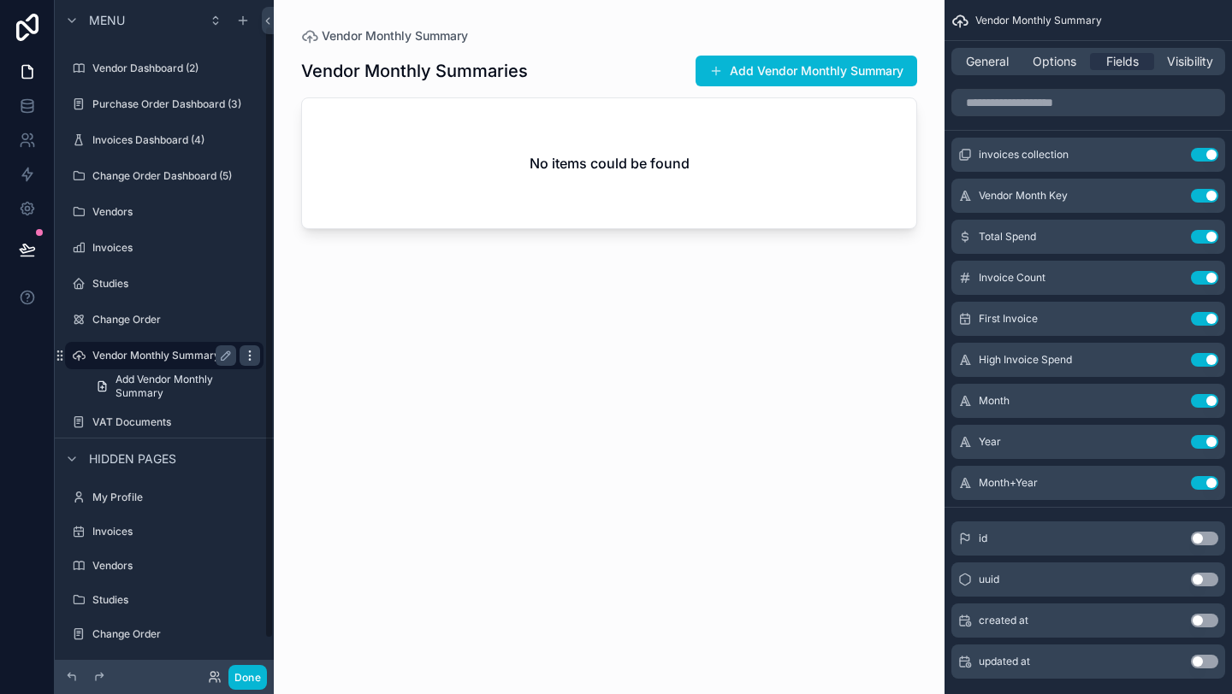
click at [251, 356] on icon "scrollable content" at bounding box center [250, 356] width 14 height 14
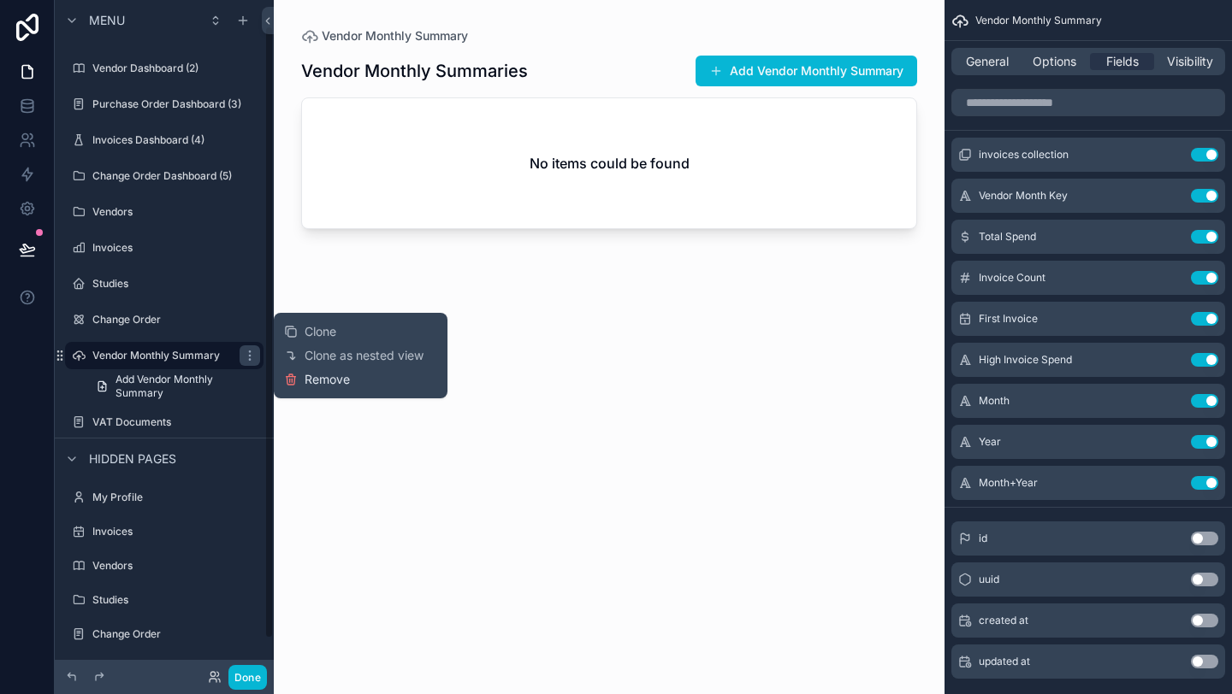
click at [300, 382] on button "Remove" at bounding box center [317, 379] width 66 height 17
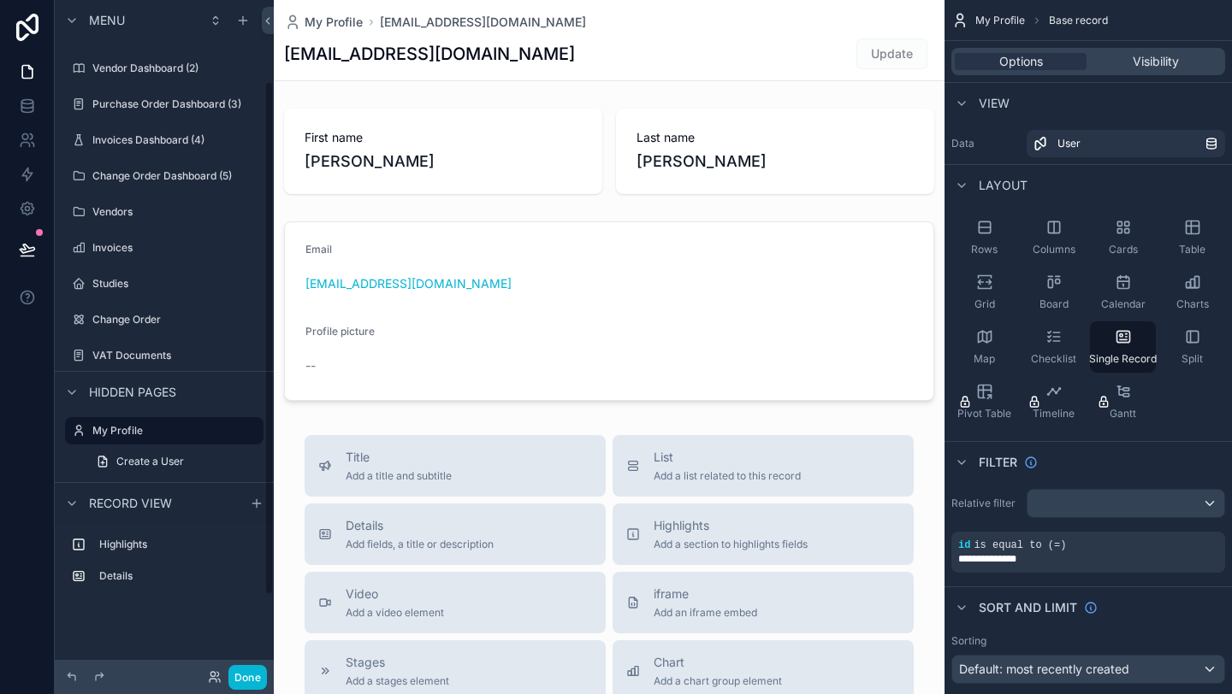
scroll to position [106, 0]
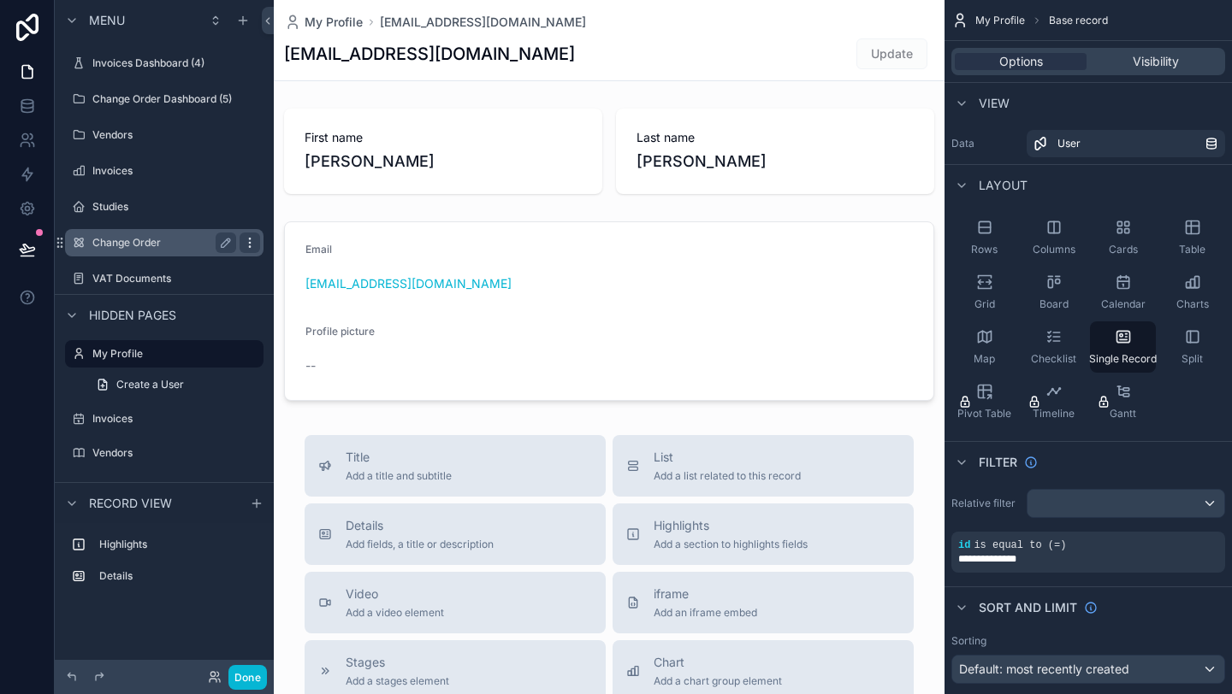
click at [250, 242] on icon "scrollable content" at bounding box center [249, 242] width 1 height 1
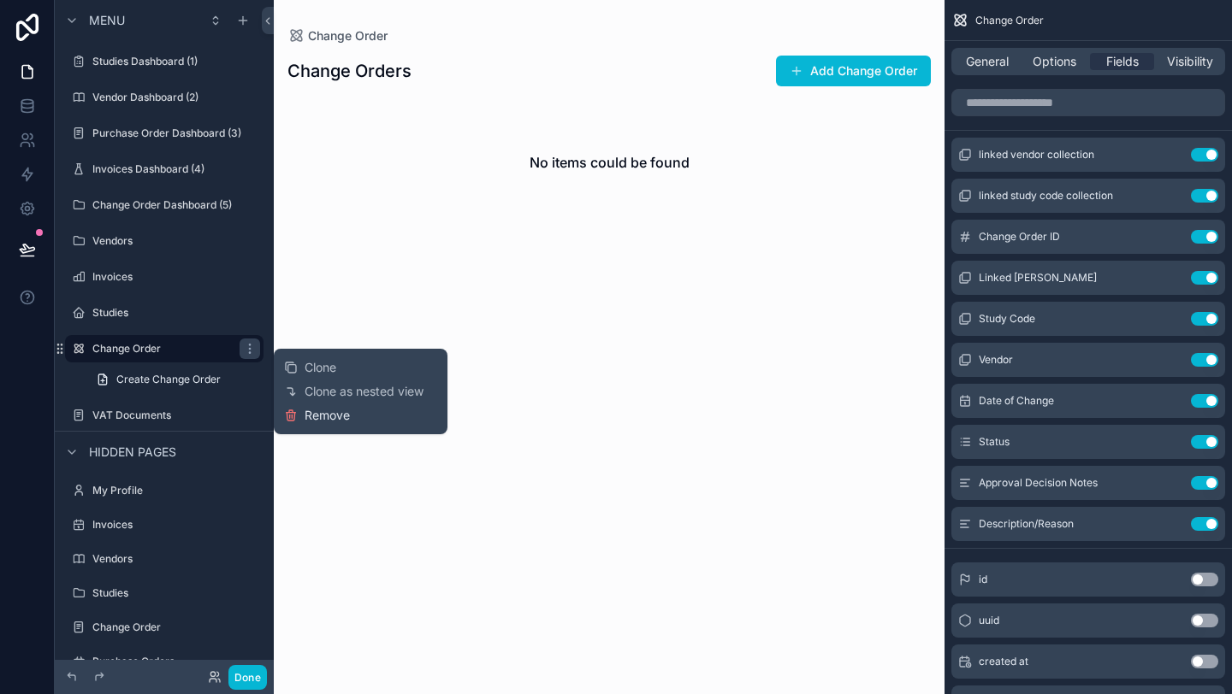
click at [313, 417] on span "Remove" at bounding box center [326, 415] width 45 height 17
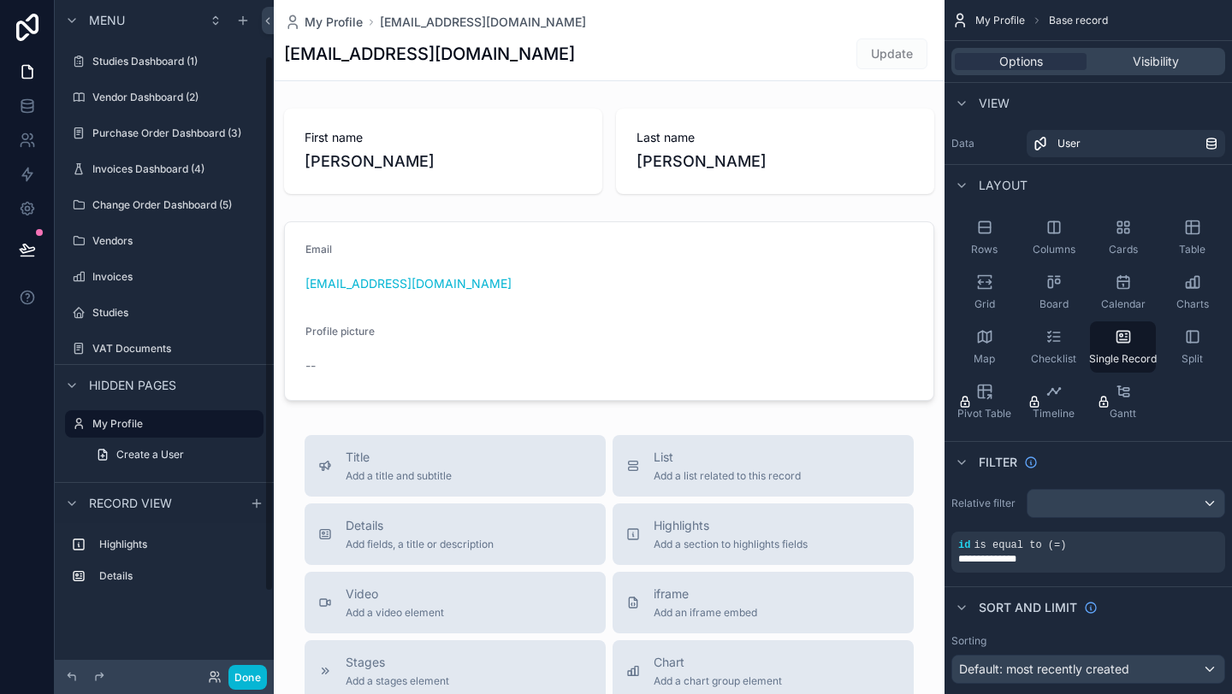
scroll to position [70, 0]
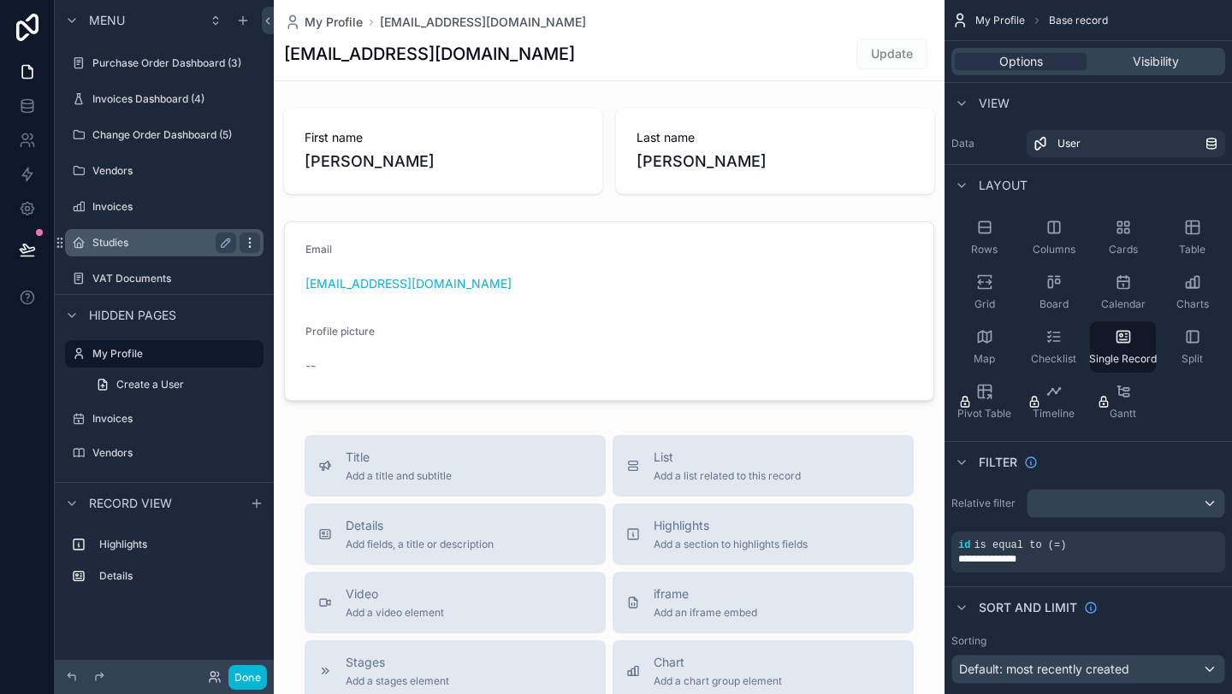
click at [247, 239] on icon "scrollable content" at bounding box center [250, 243] width 14 height 14
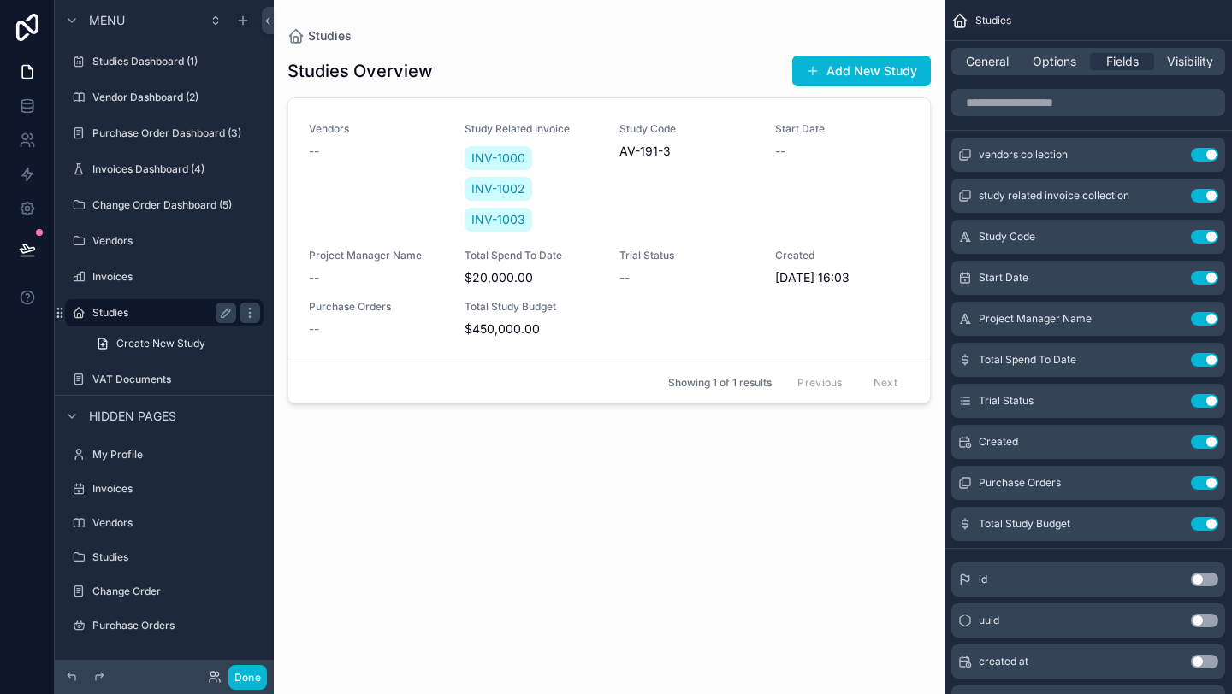
click at [142, 308] on label "Studies" at bounding box center [160, 313] width 137 height 14
click at [26, 104] on icon at bounding box center [27, 106] width 17 height 17
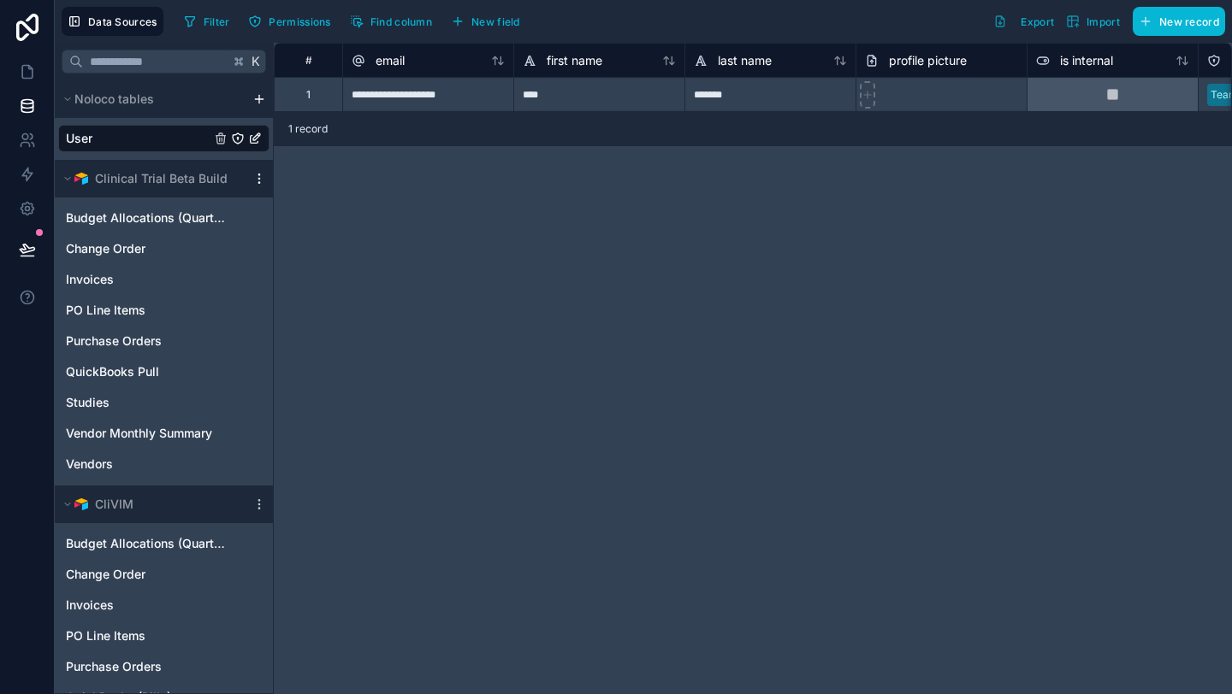
click at [257, 178] on icon "scrollable content" at bounding box center [259, 179] width 14 height 14
click at [317, 333] on span "Delete source" at bounding box center [346, 329] width 123 height 14
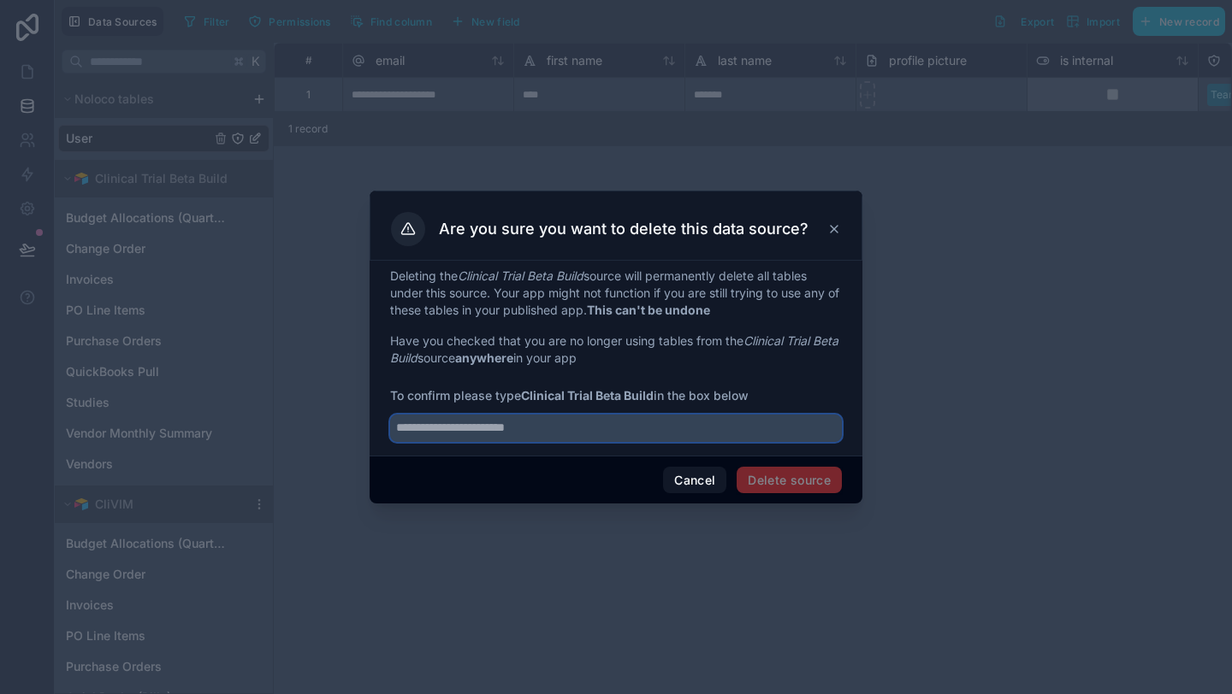
click at [538, 428] on input "text" at bounding box center [616, 428] width 452 height 27
click at [836, 229] on icon at bounding box center [834, 229] width 14 height 14
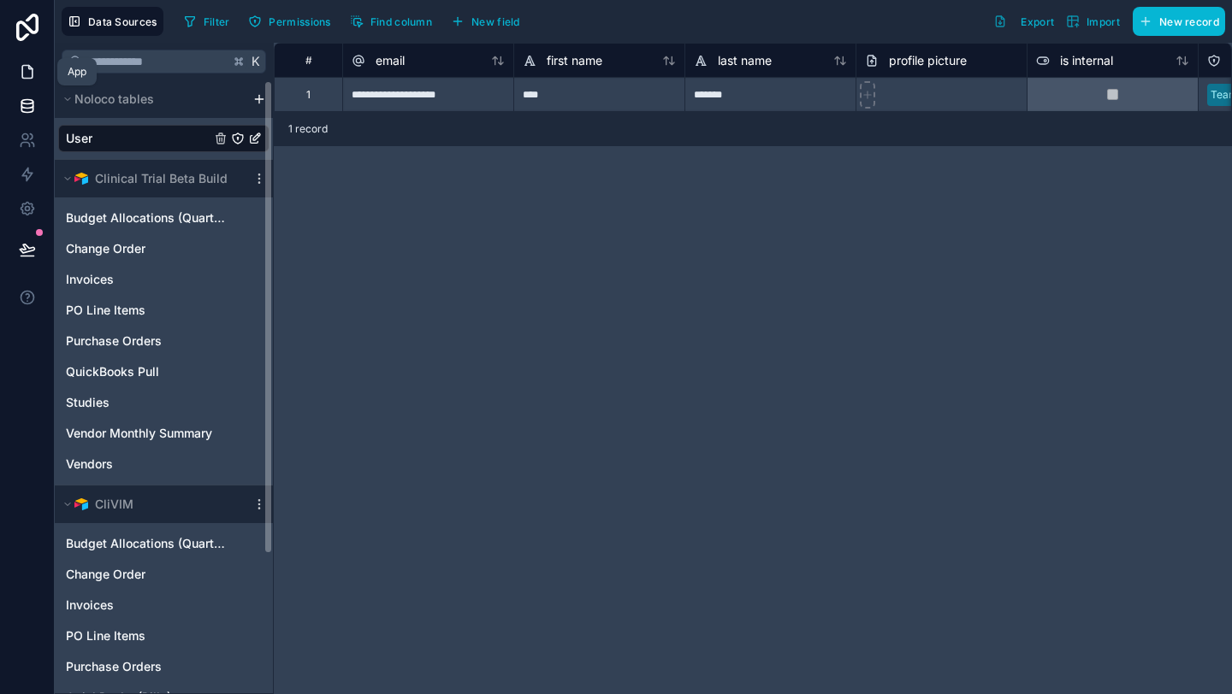
click at [34, 75] on icon at bounding box center [27, 71] width 17 height 17
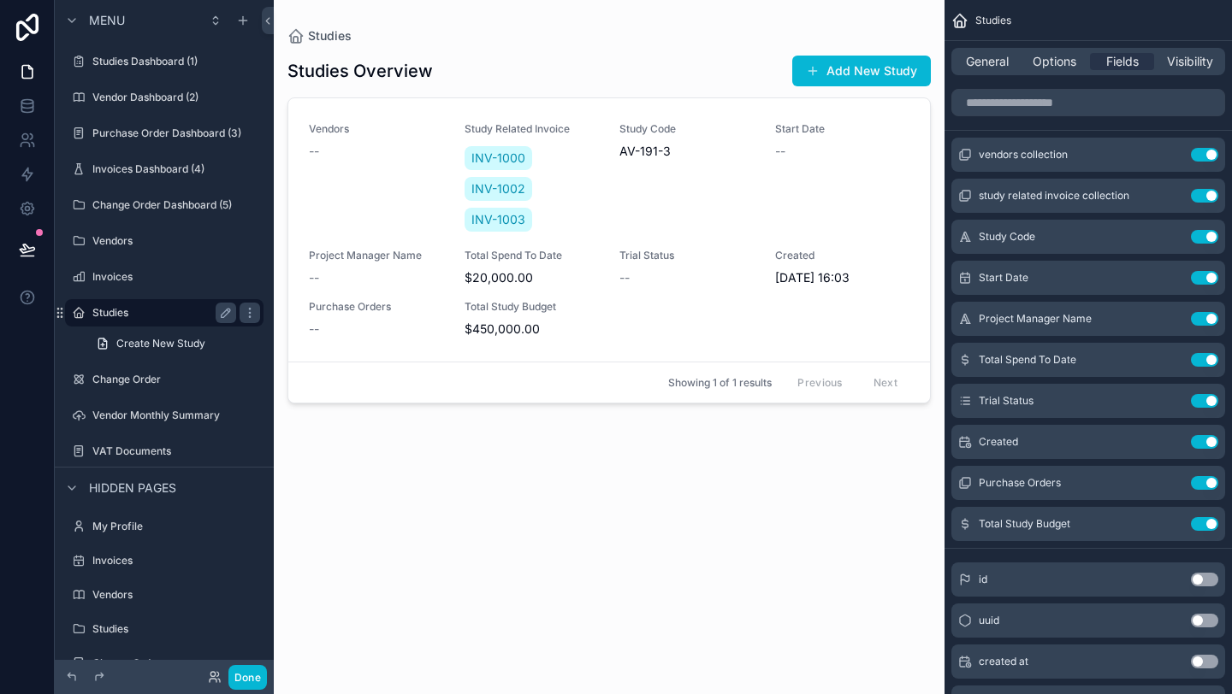
click at [138, 316] on label "Studies" at bounding box center [160, 313] width 137 height 14
click at [152, 203] on label "Change Order Dashboard (5)" at bounding box center [161, 205] width 139 height 14
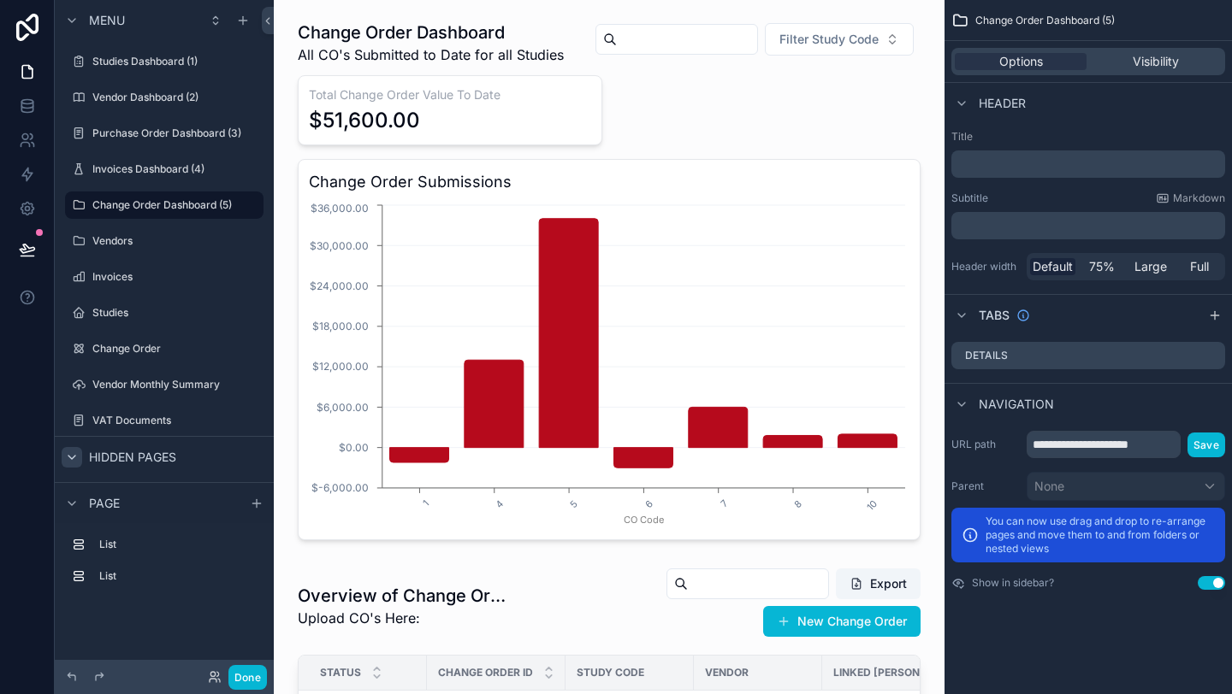
click at [65, 456] on icon "scrollable content" at bounding box center [72, 458] width 14 height 14
click at [73, 458] on icon "scrollable content" at bounding box center [72, 458] width 14 height 14
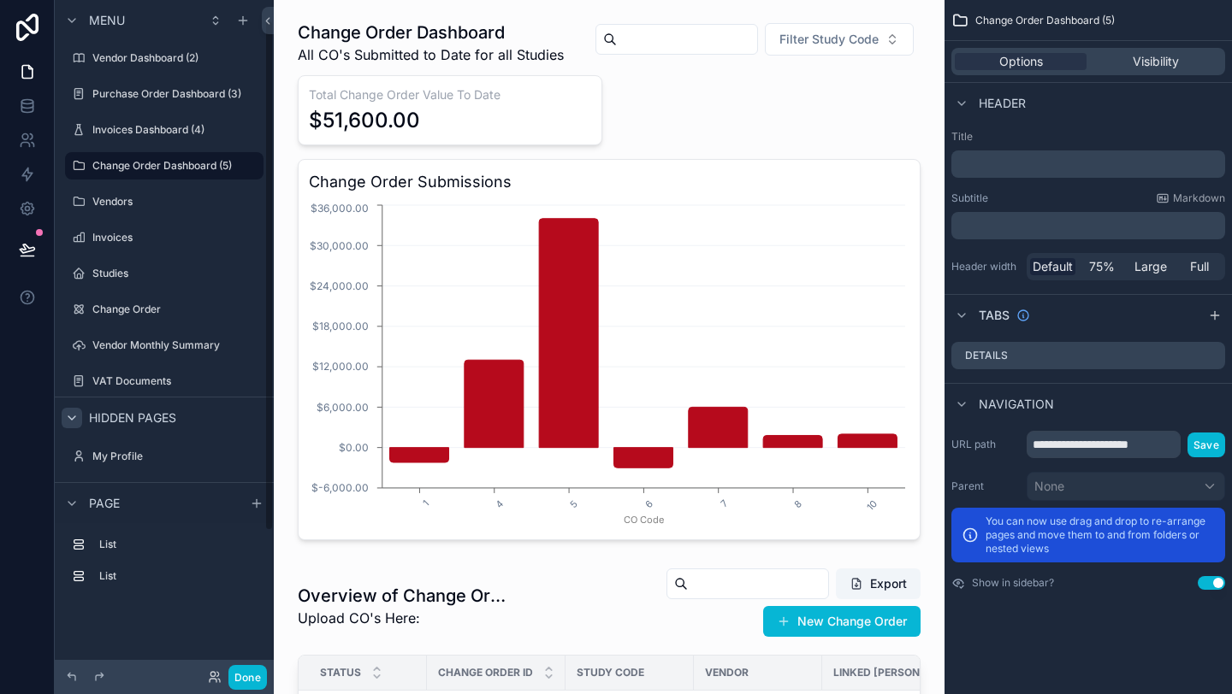
scroll to position [27, 0]
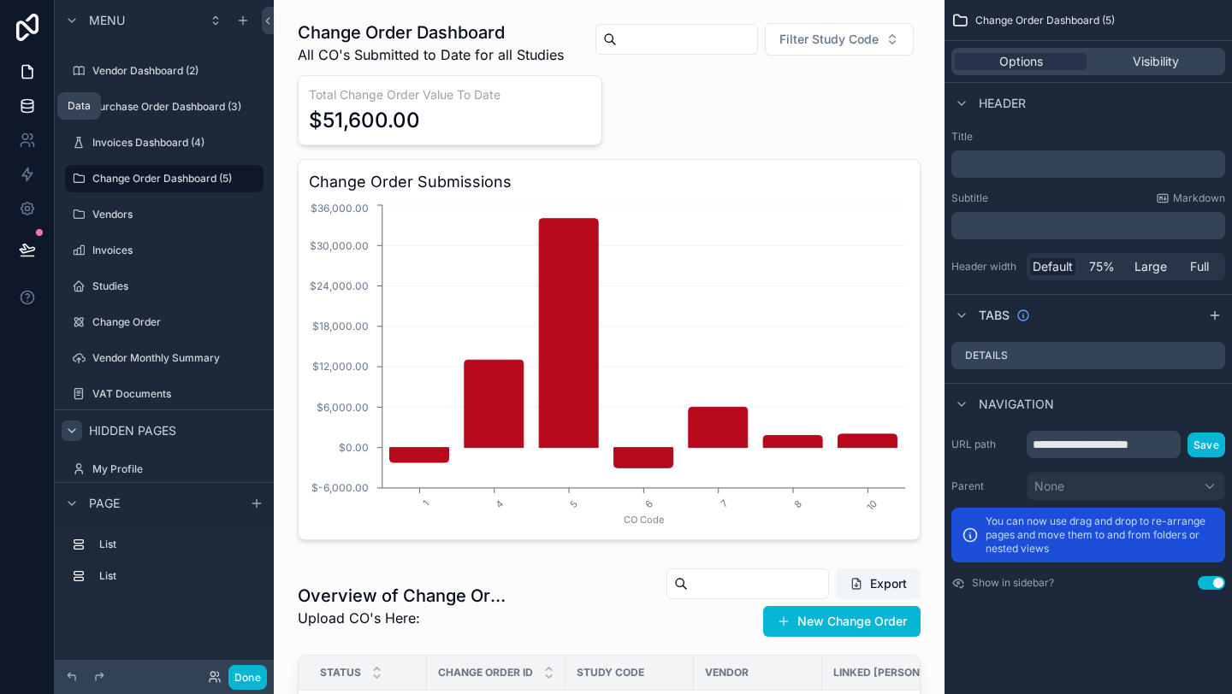
click at [29, 104] on icon at bounding box center [27, 106] width 17 height 17
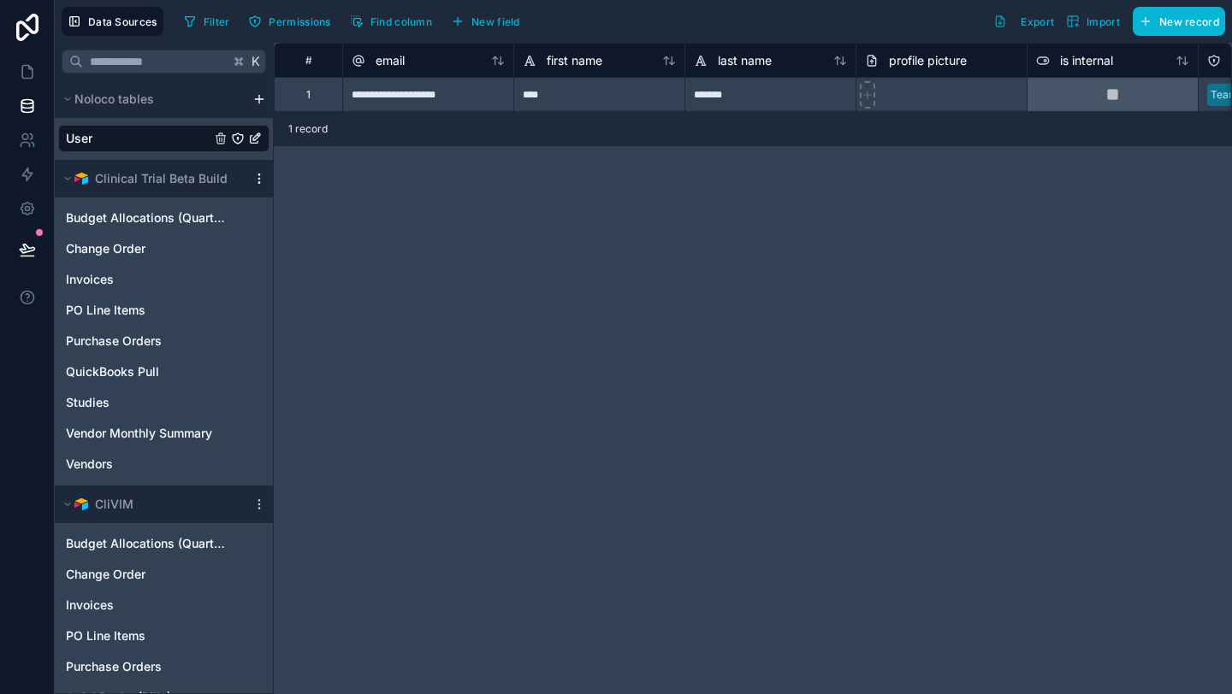
click at [261, 175] on icon "scrollable content" at bounding box center [259, 179] width 14 height 14
click at [314, 323] on span "Delete source" at bounding box center [346, 329] width 123 height 14
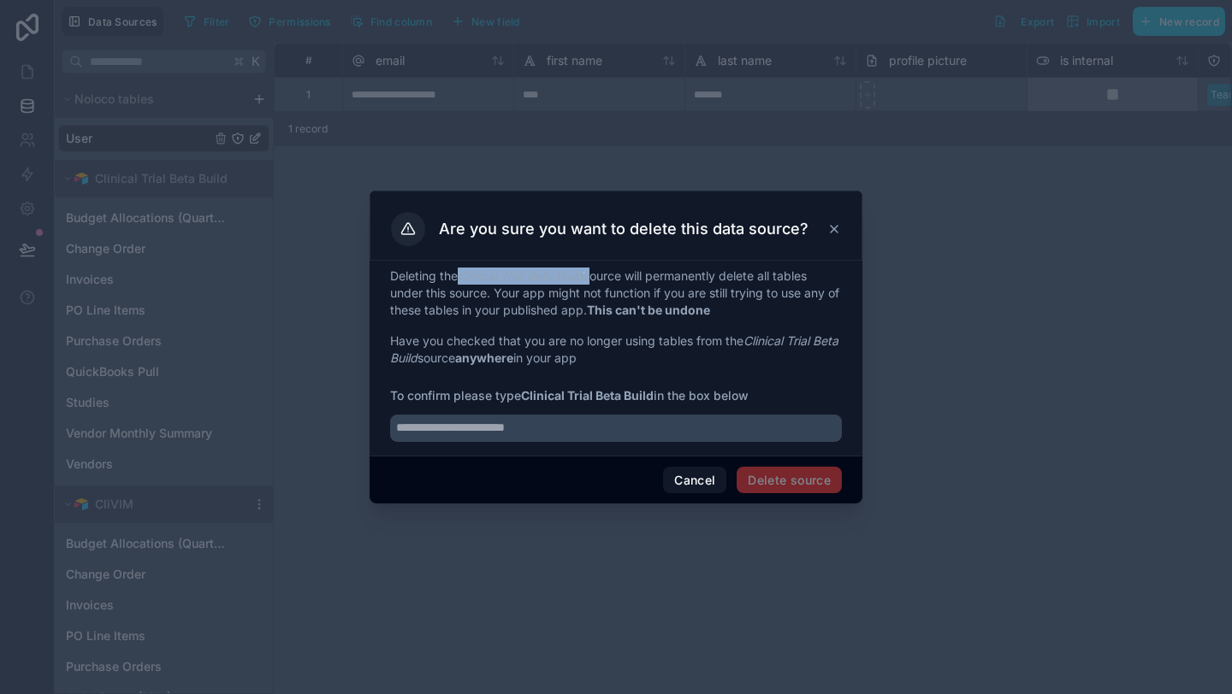
drag, startPoint x: 595, startPoint y: 275, endPoint x: 463, endPoint y: 268, distance: 132.7
click at [463, 268] on p "Deleting the Clinical Trial Beta Build source will permanently delete all table…" at bounding box center [616, 293] width 452 height 51
copy p "Clinical Trial Beta Build"
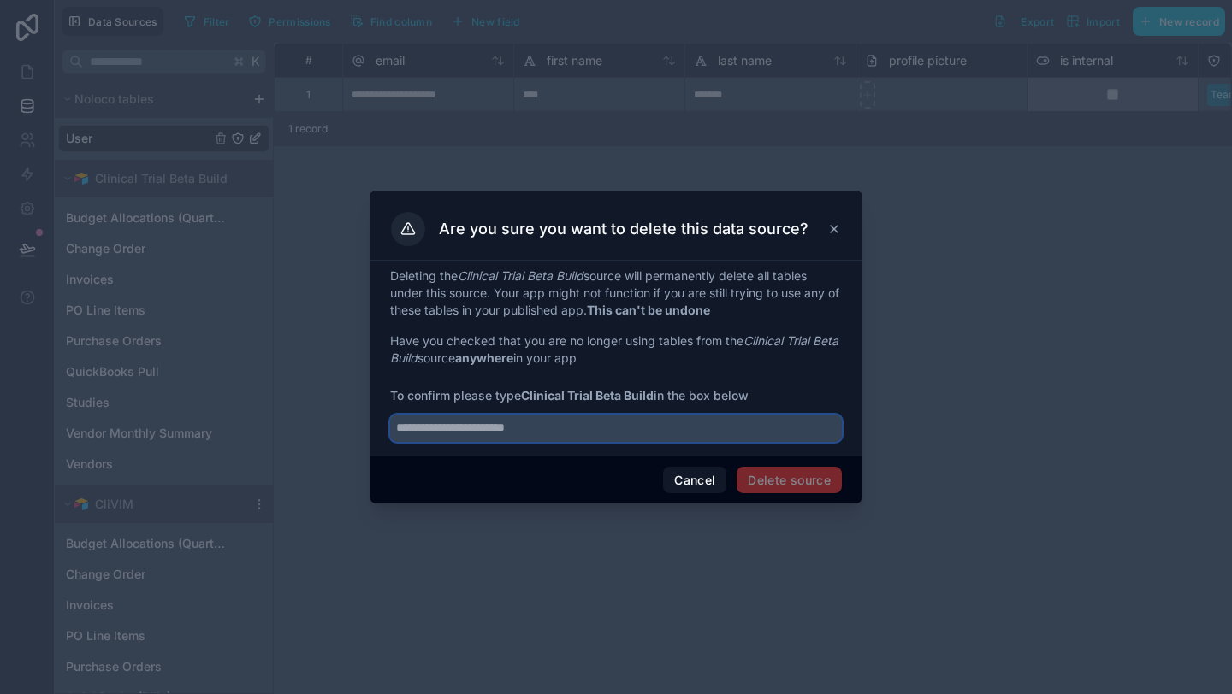
click at [467, 426] on input "text" at bounding box center [616, 428] width 452 height 27
paste input "**********"
type input "**********"
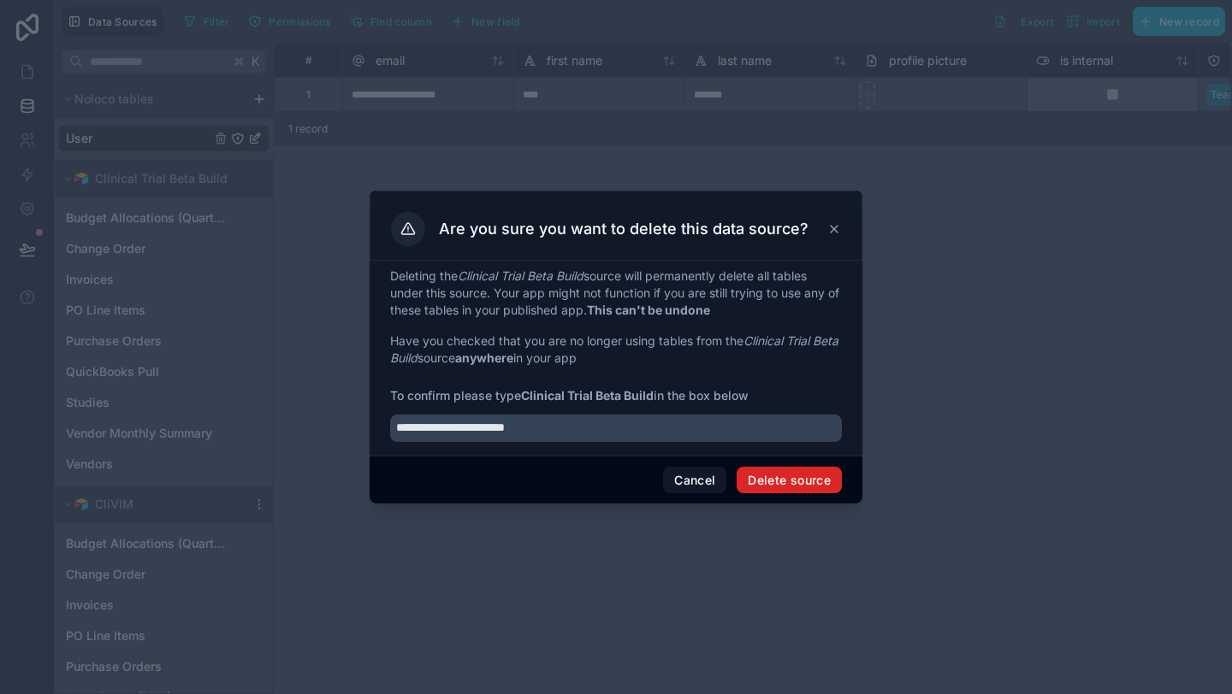
click at [774, 479] on button "Delete source" at bounding box center [788, 480] width 105 height 27
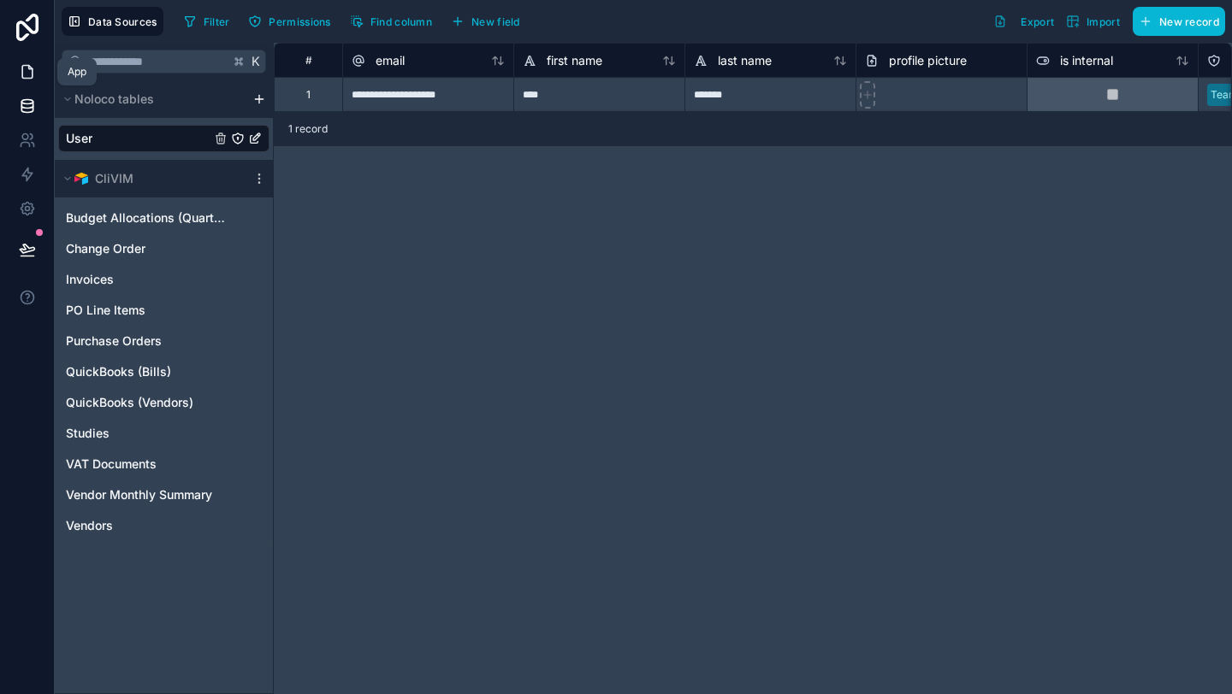
click at [22, 76] on icon at bounding box center [27, 71] width 17 height 17
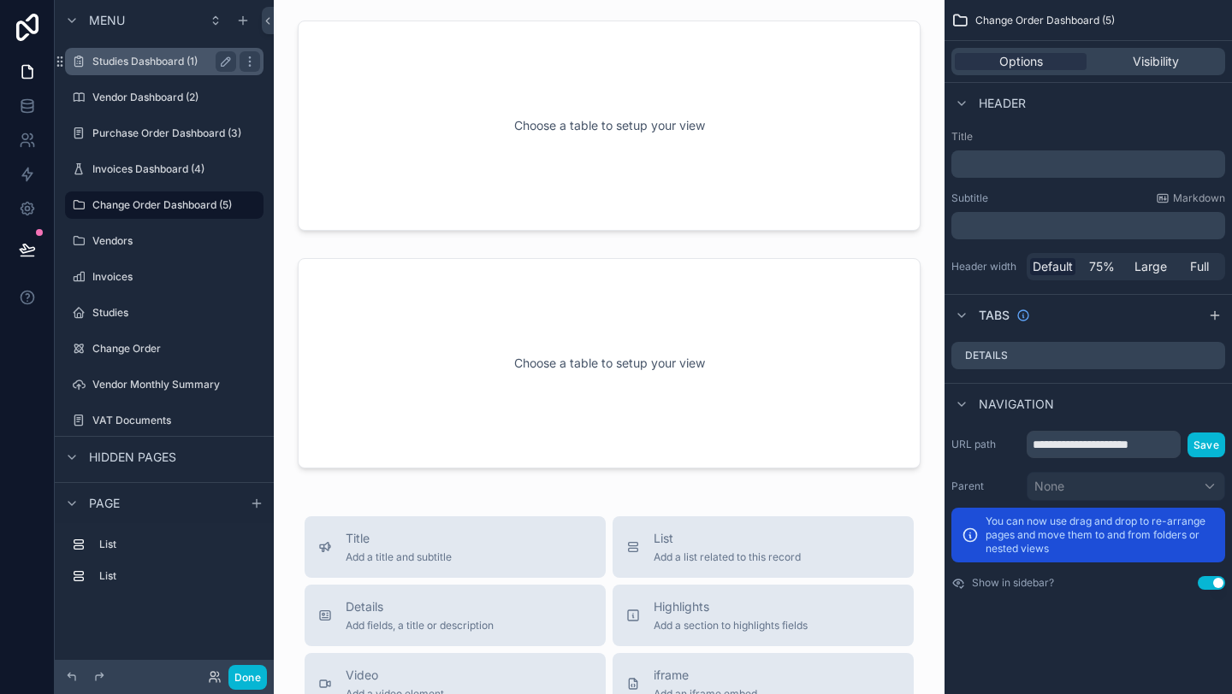
click at [157, 64] on label "Studies Dashboard (1)" at bounding box center [160, 62] width 137 height 14
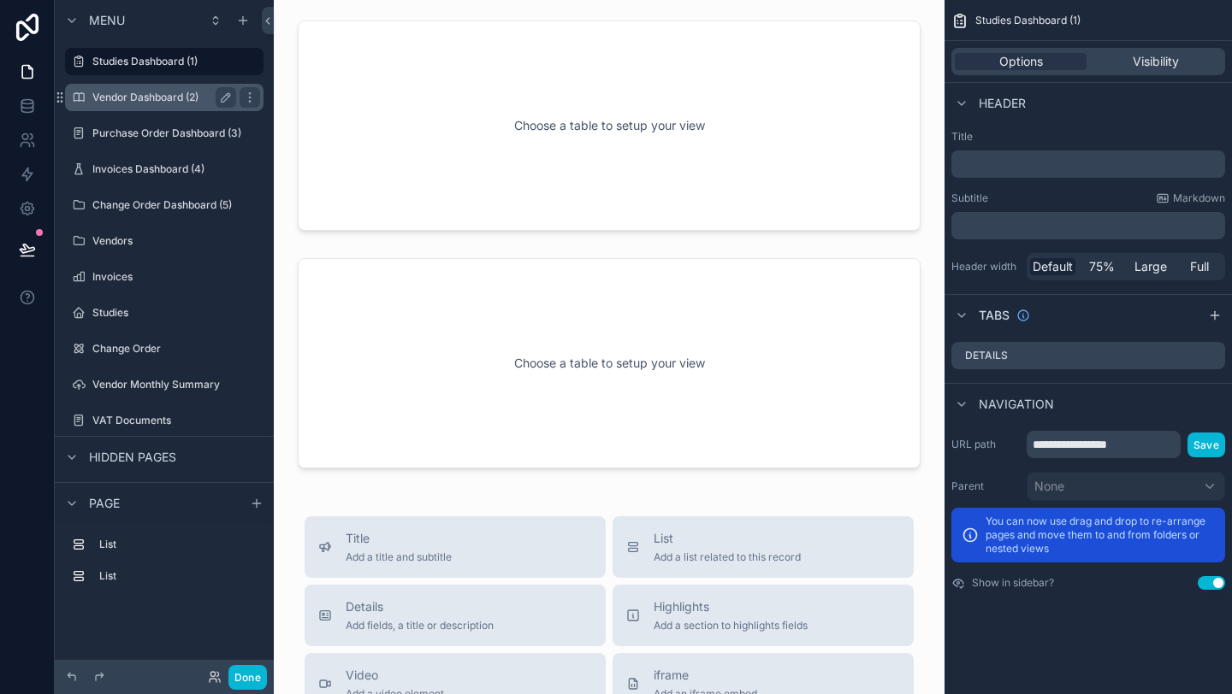
click at [156, 91] on label "Vendor Dashboard (2)" at bounding box center [160, 98] width 137 height 14
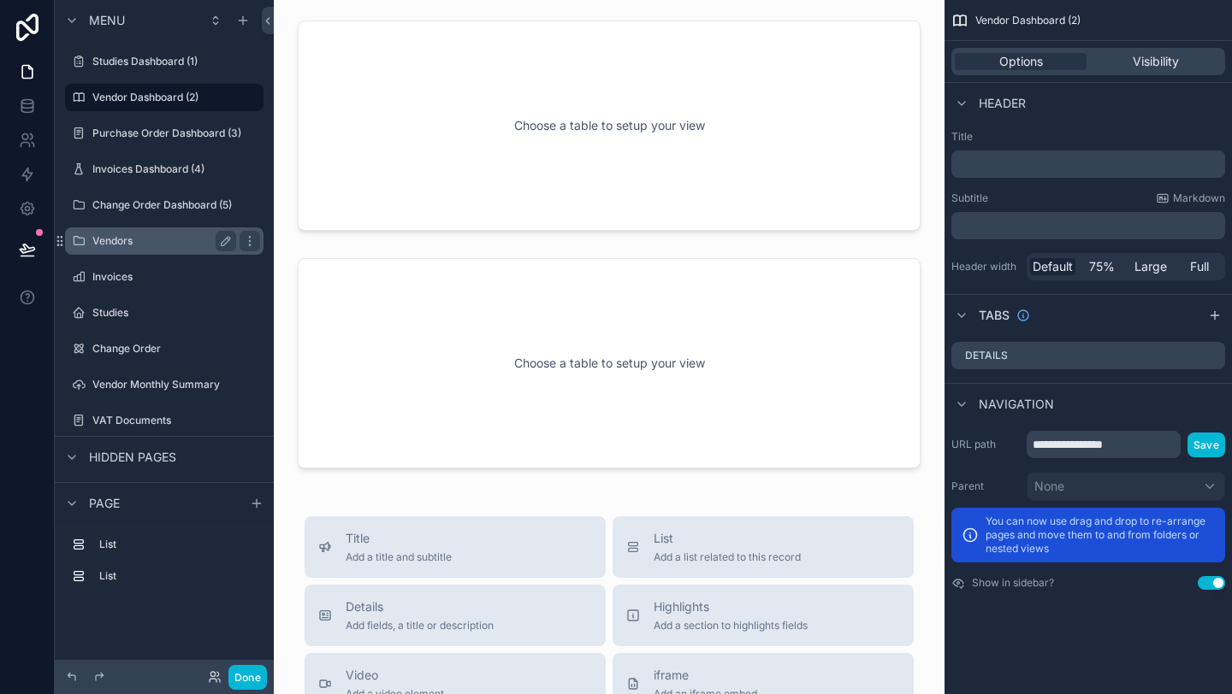
click at [126, 234] on label "Vendors" at bounding box center [160, 241] width 137 height 14
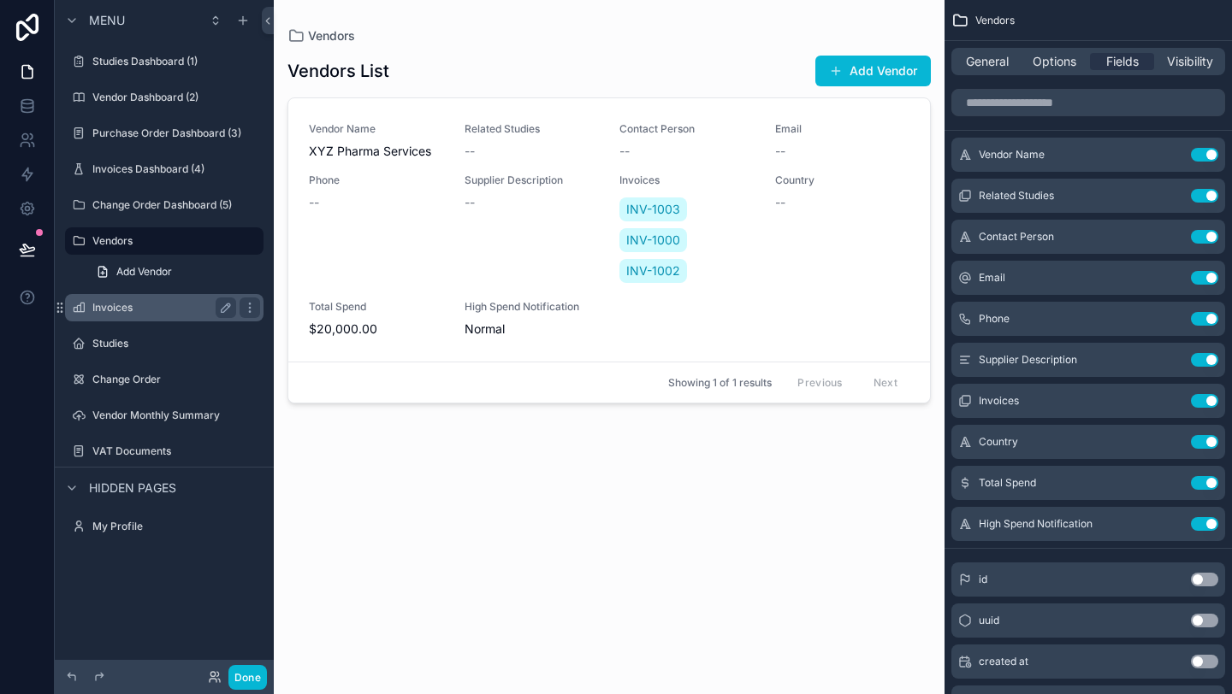
click at [123, 304] on label "Invoices" at bounding box center [160, 308] width 137 height 14
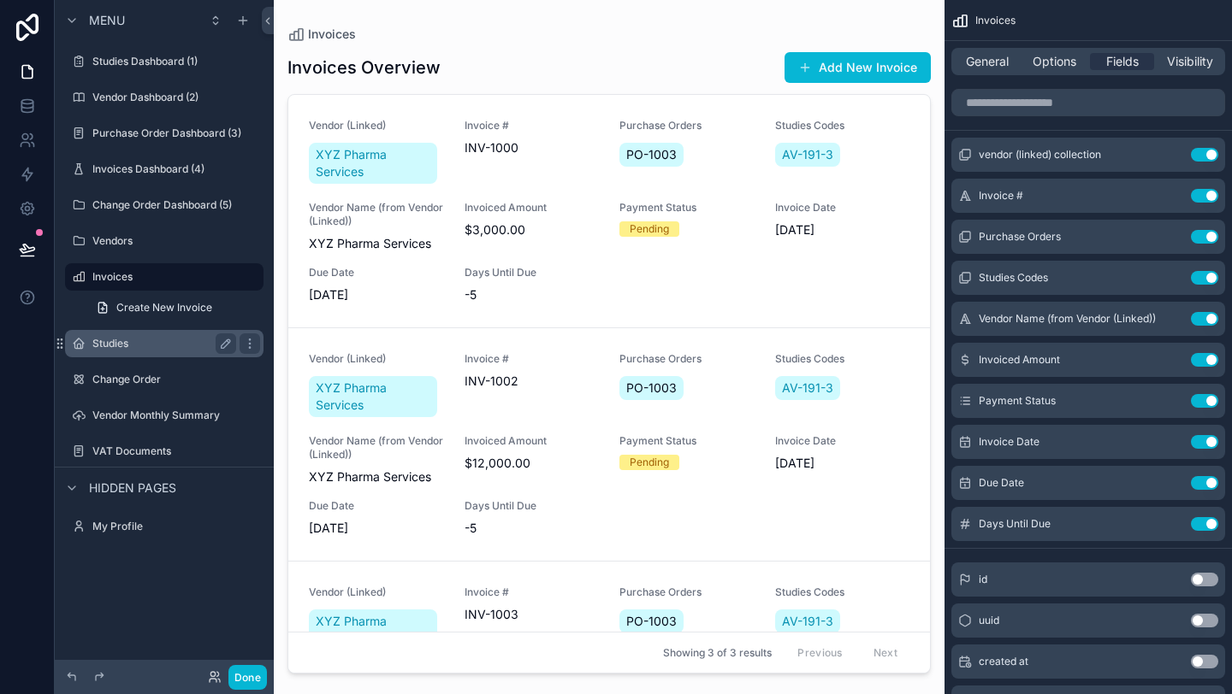
click at [125, 347] on label "Studies" at bounding box center [160, 344] width 137 height 14
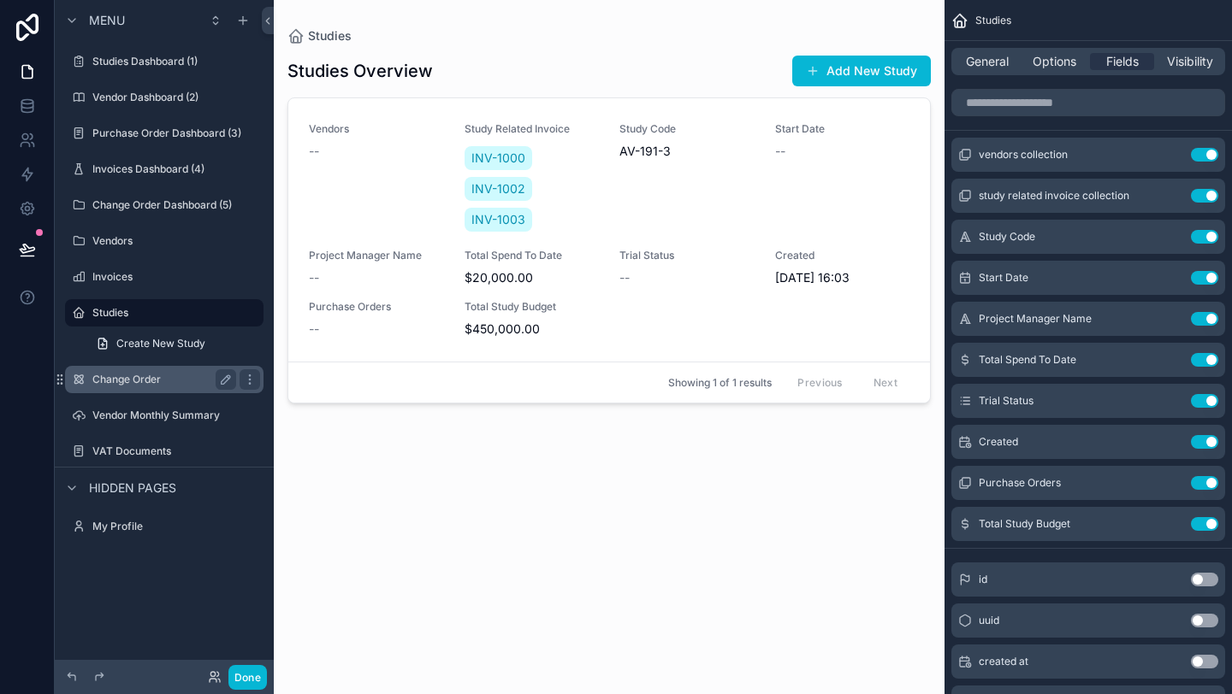
click at [131, 381] on label "Change Order" at bounding box center [160, 380] width 137 height 14
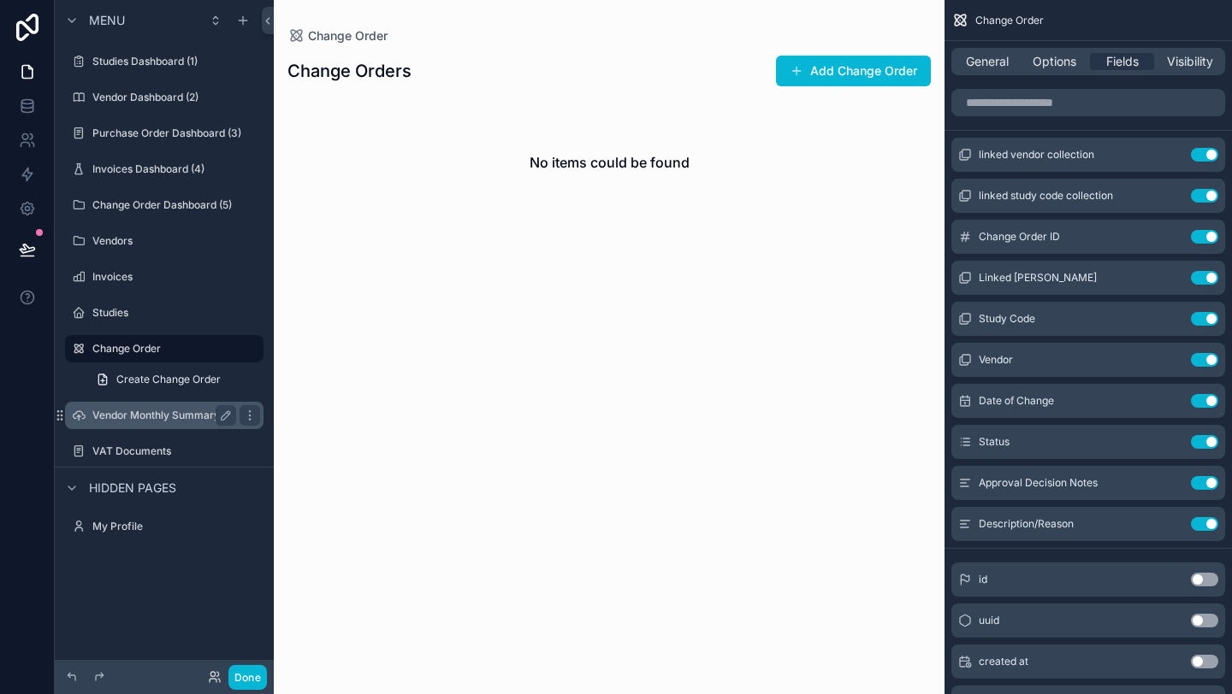
click at [135, 411] on label "Vendor Monthly Summary" at bounding box center [160, 416] width 137 height 14
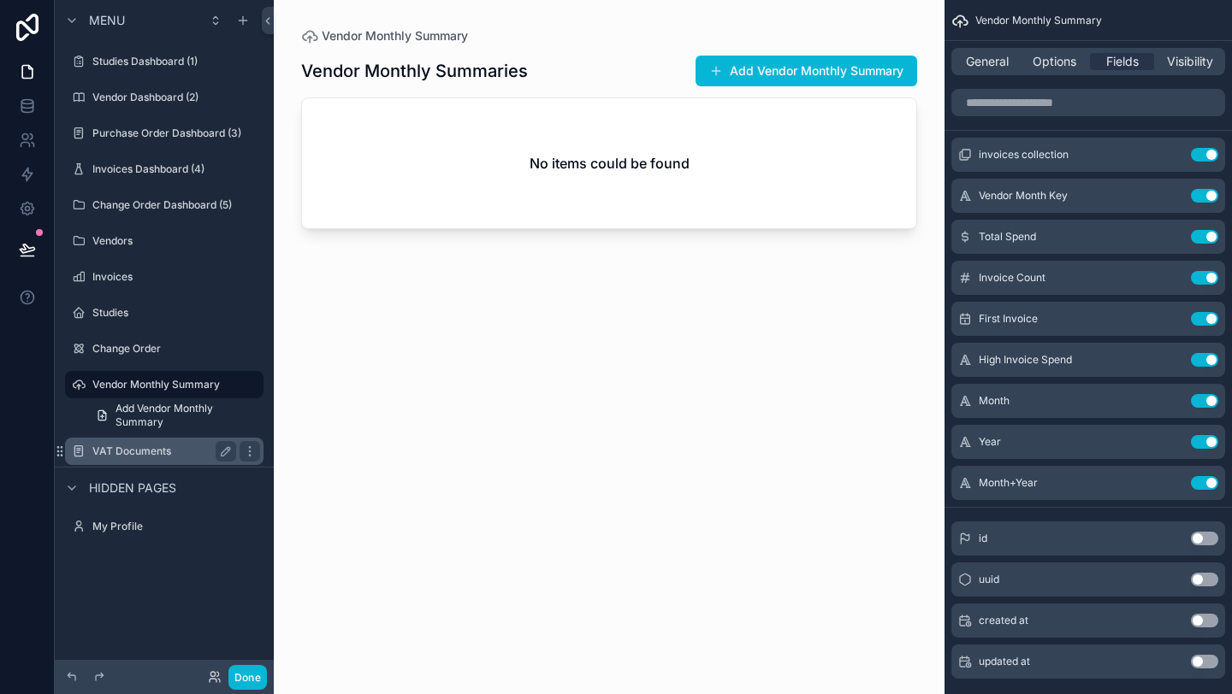
click at [128, 450] on label "VAT Documents" at bounding box center [160, 452] width 137 height 14
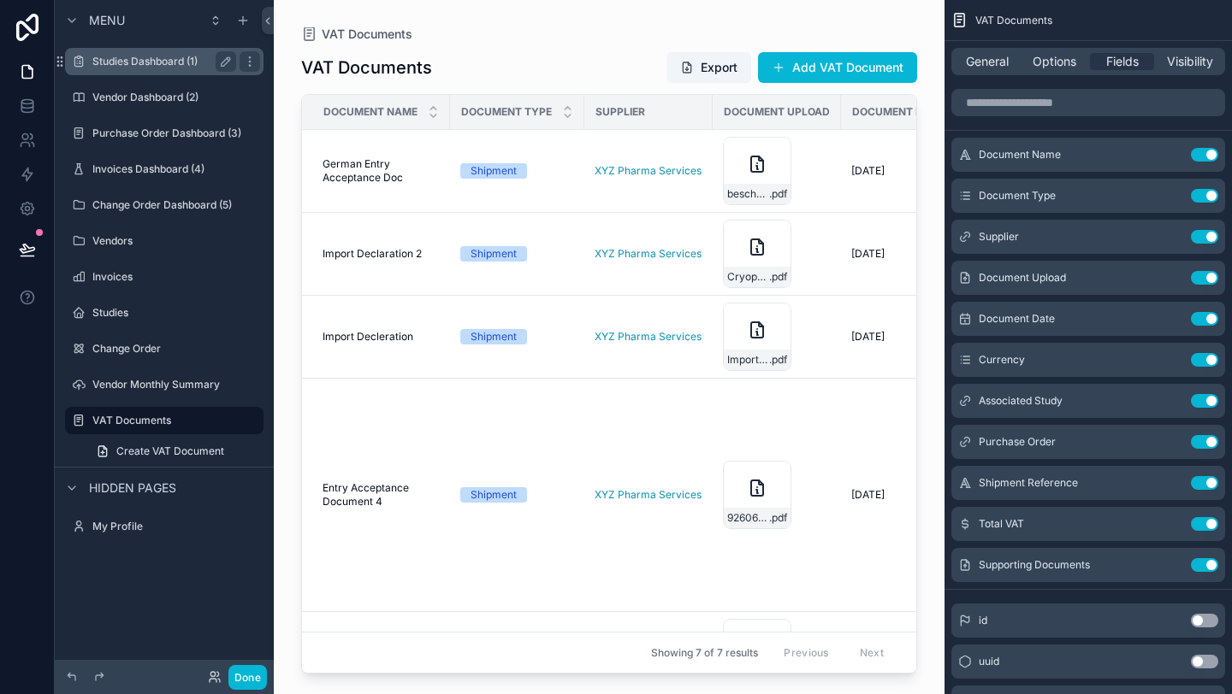
click at [169, 67] on label "Studies Dashboard (1)" at bounding box center [160, 62] width 137 height 14
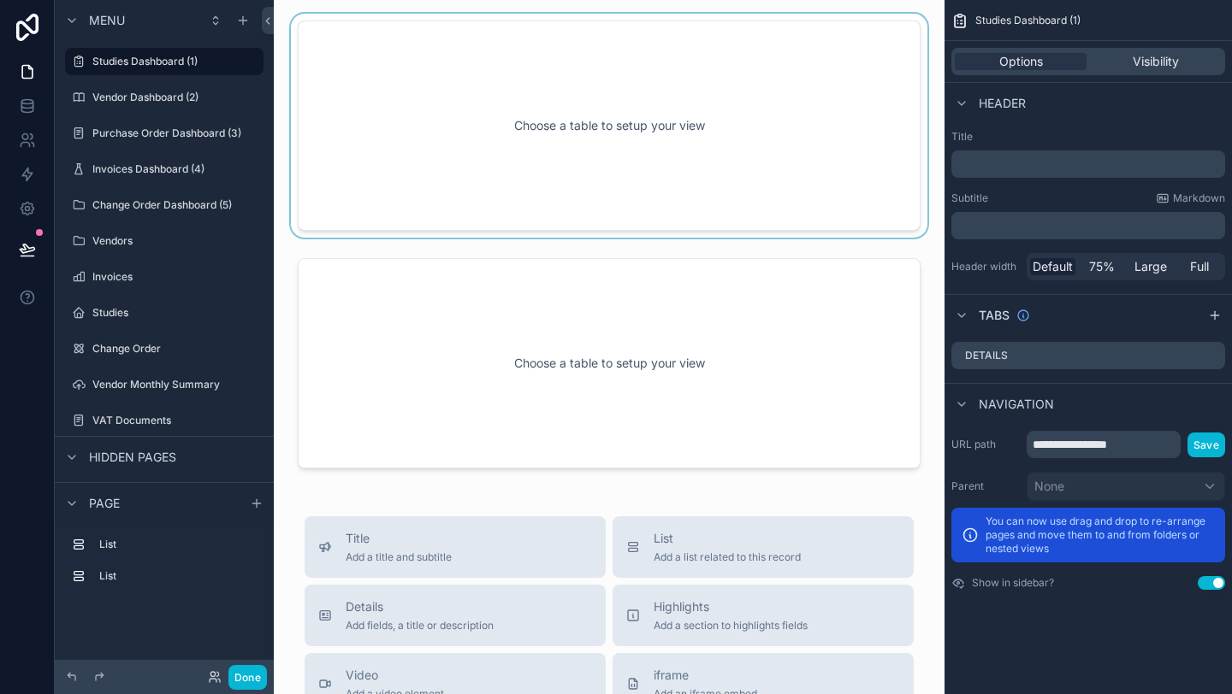
click at [832, 64] on div "scrollable content" at bounding box center [608, 126] width 643 height 224
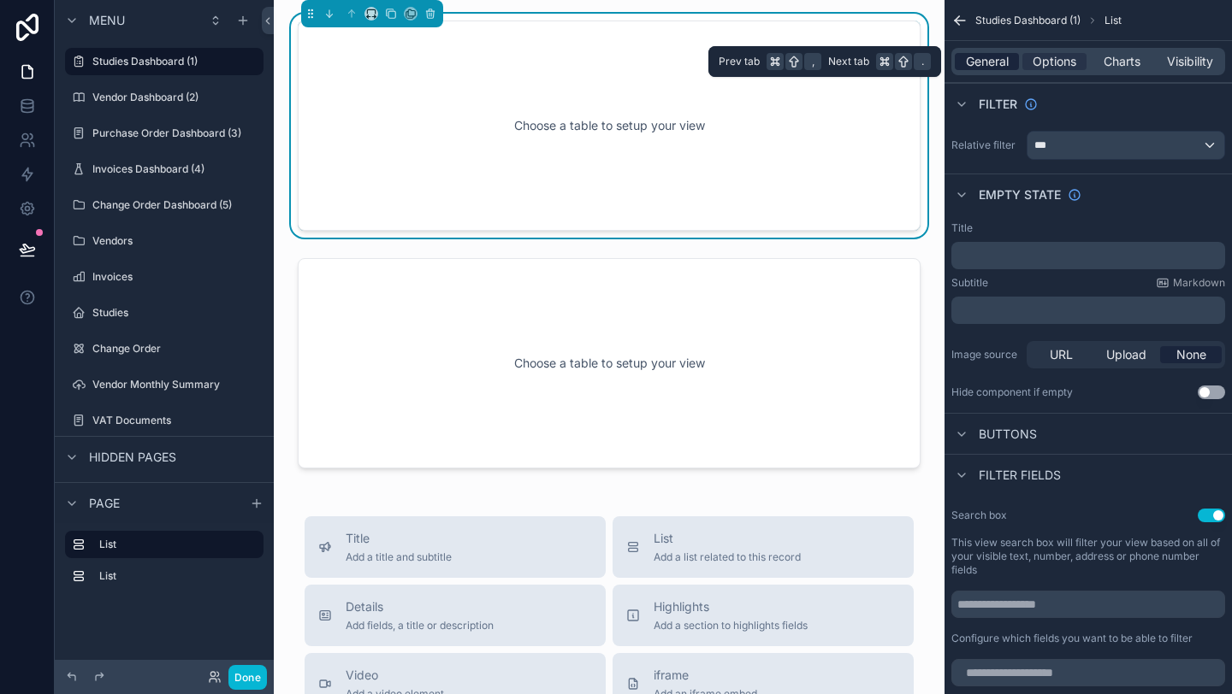
click at [974, 62] on span "General" at bounding box center [987, 61] width 43 height 17
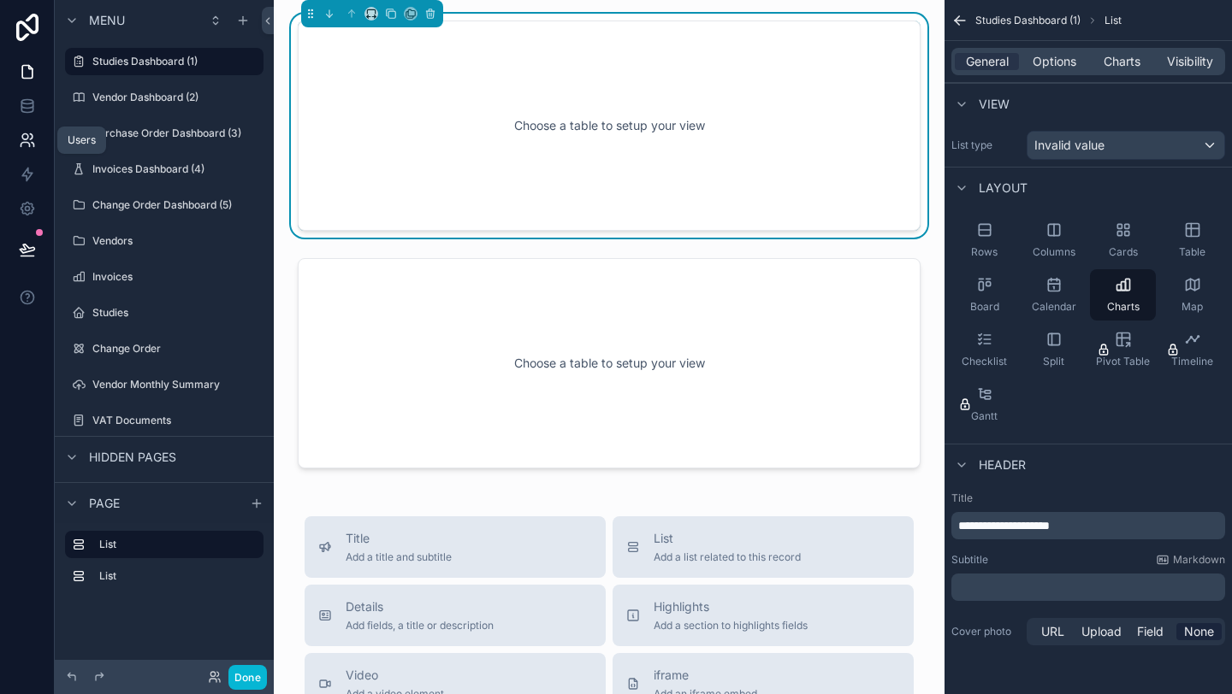
click at [32, 138] on icon at bounding box center [31, 136] width 3 height 5
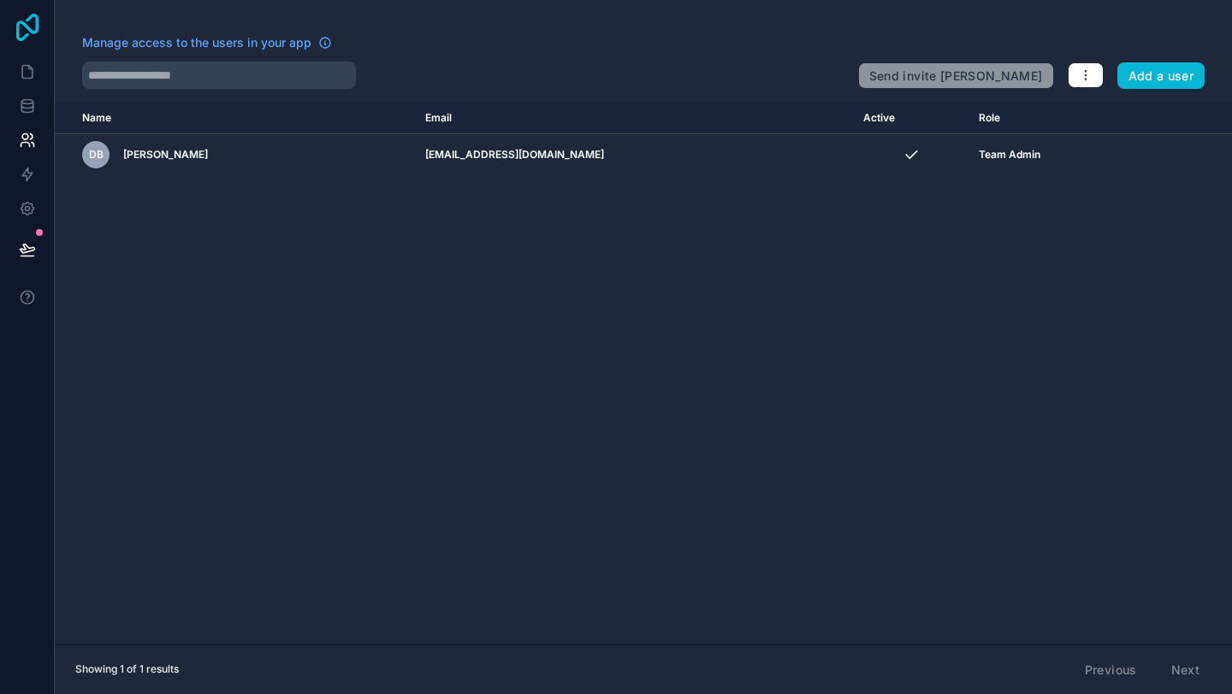
click at [31, 36] on icon at bounding box center [27, 27] width 34 height 27
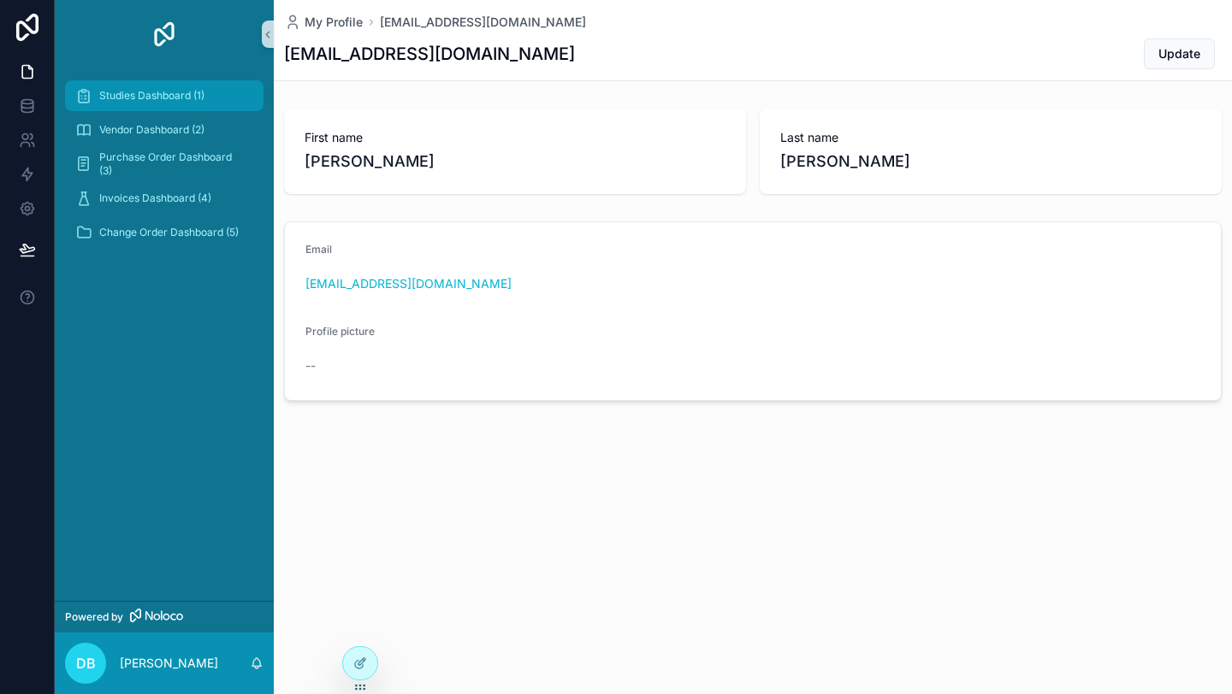
click at [163, 89] on span "Studies Dashboard (1)" at bounding box center [151, 96] width 105 height 14
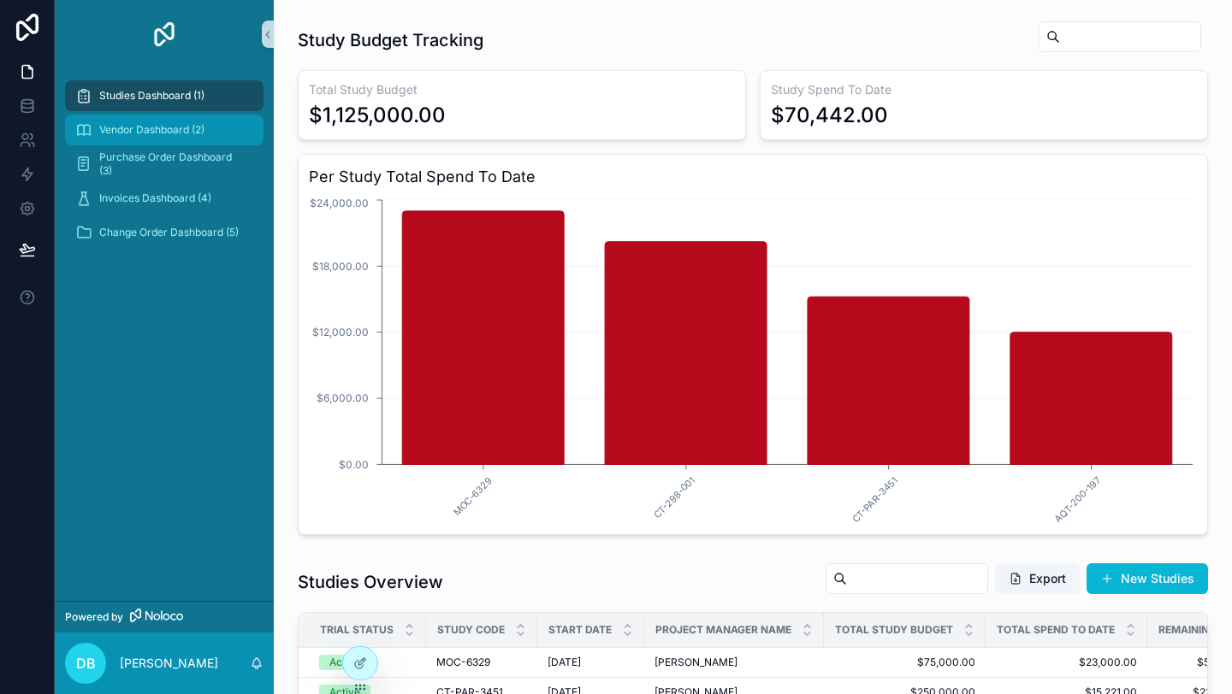
click at [167, 128] on span "Vendor Dashboard (2)" at bounding box center [151, 130] width 105 height 14
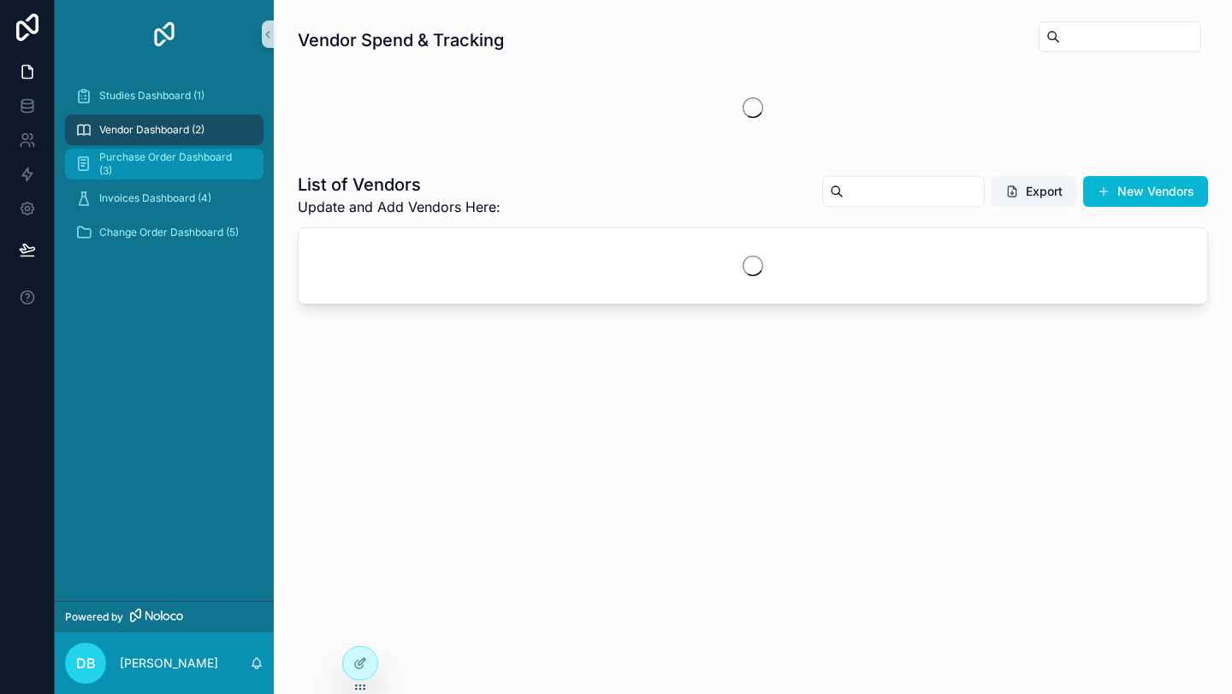
click at [157, 158] on span "Purchase Order Dashboard (3)" at bounding box center [172, 164] width 147 height 27
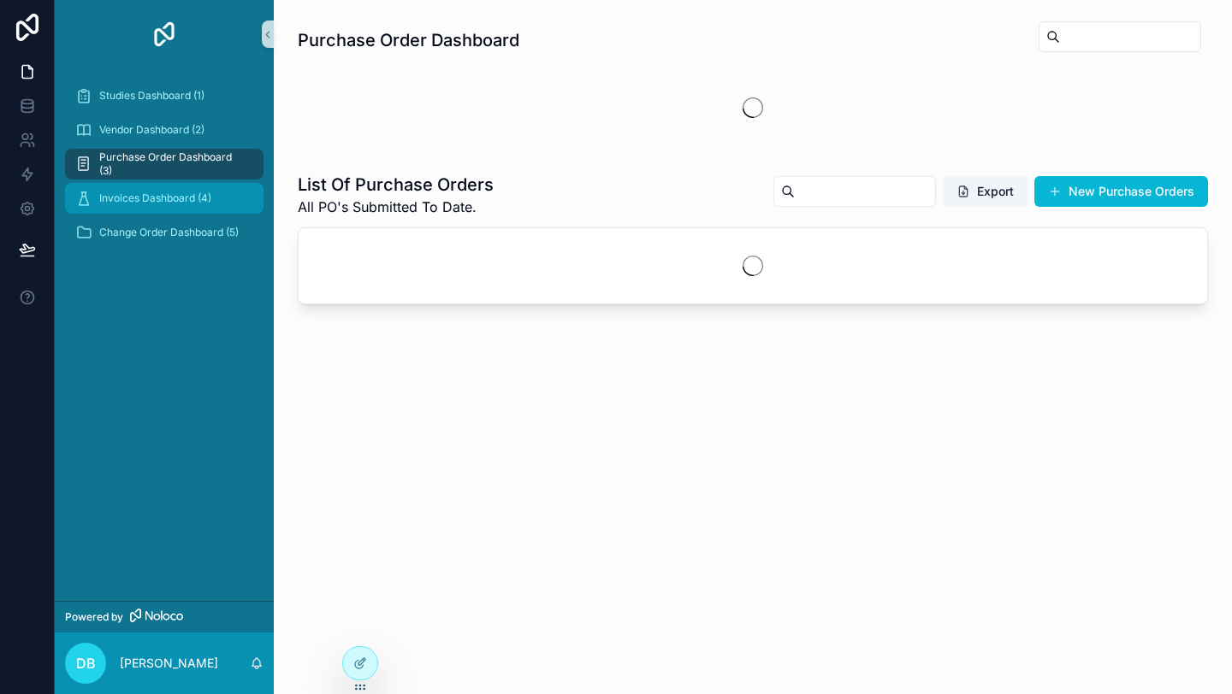
click at [153, 198] on span "Invoices Dashboard (4)" at bounding box center [155, 199] width 112 height 14
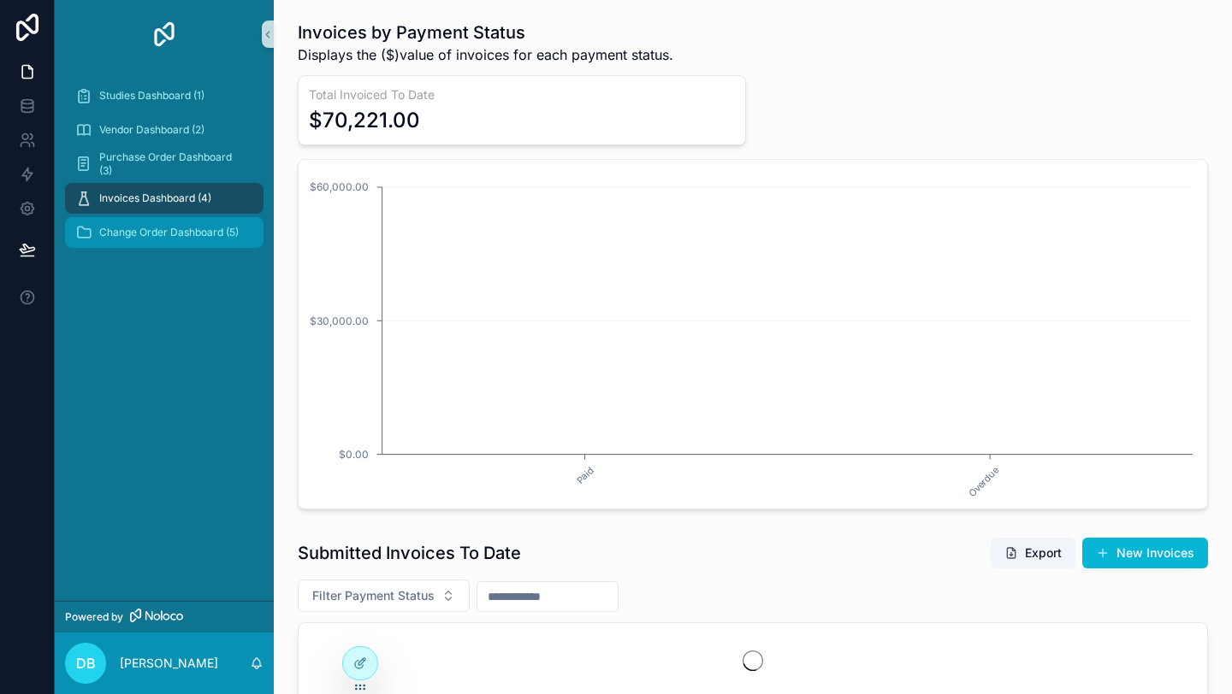
click at [150, 233] on span "Change Order Dashboard (5)" at bounding box center [168, 233] width 139 height 14
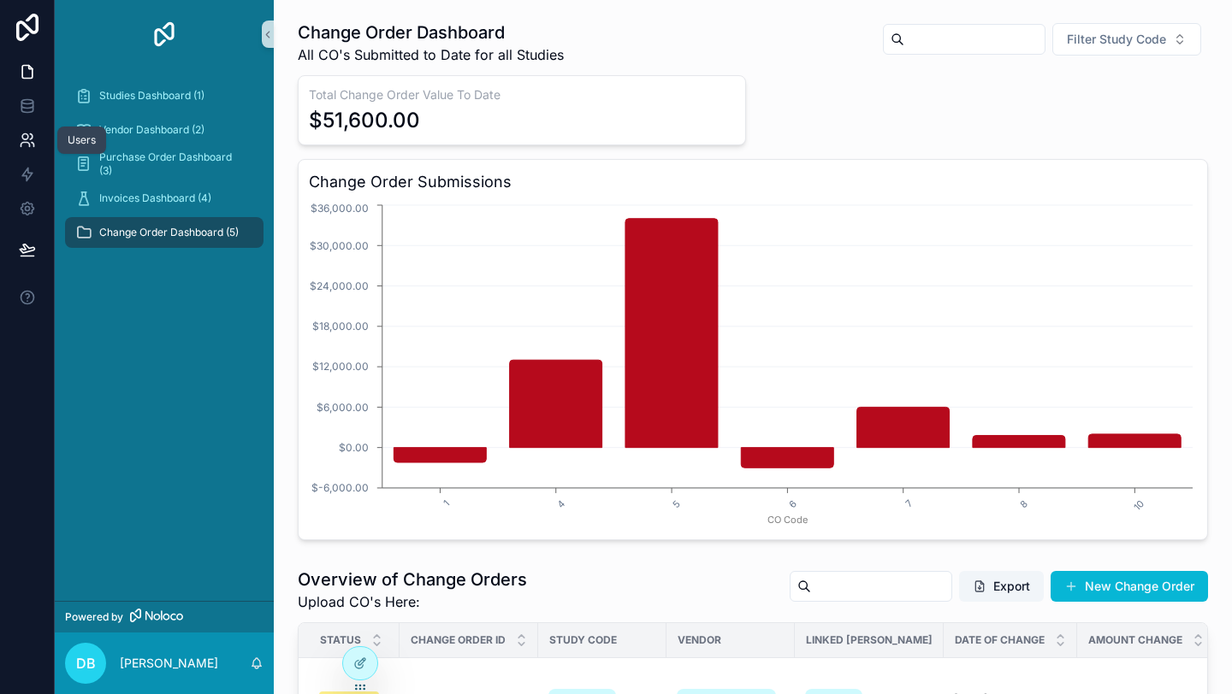
click at [32, 134] on icon at bounding box center [27, 140] width 17 height 17
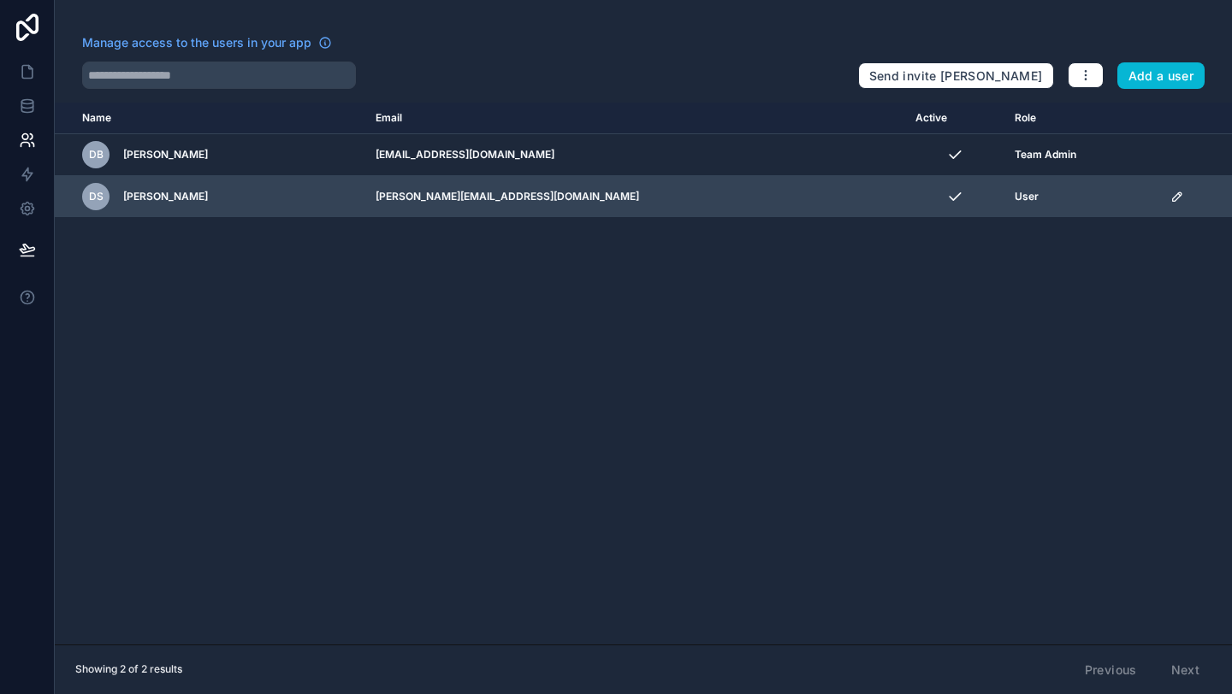
click at [600, 185] on td "dale@therepguy.com" at bounding box center [635, 197] width 540 height 42
click at [1173, 197] on icon "scrollable content" at bounding box center [1177, 196] width 9 height 9
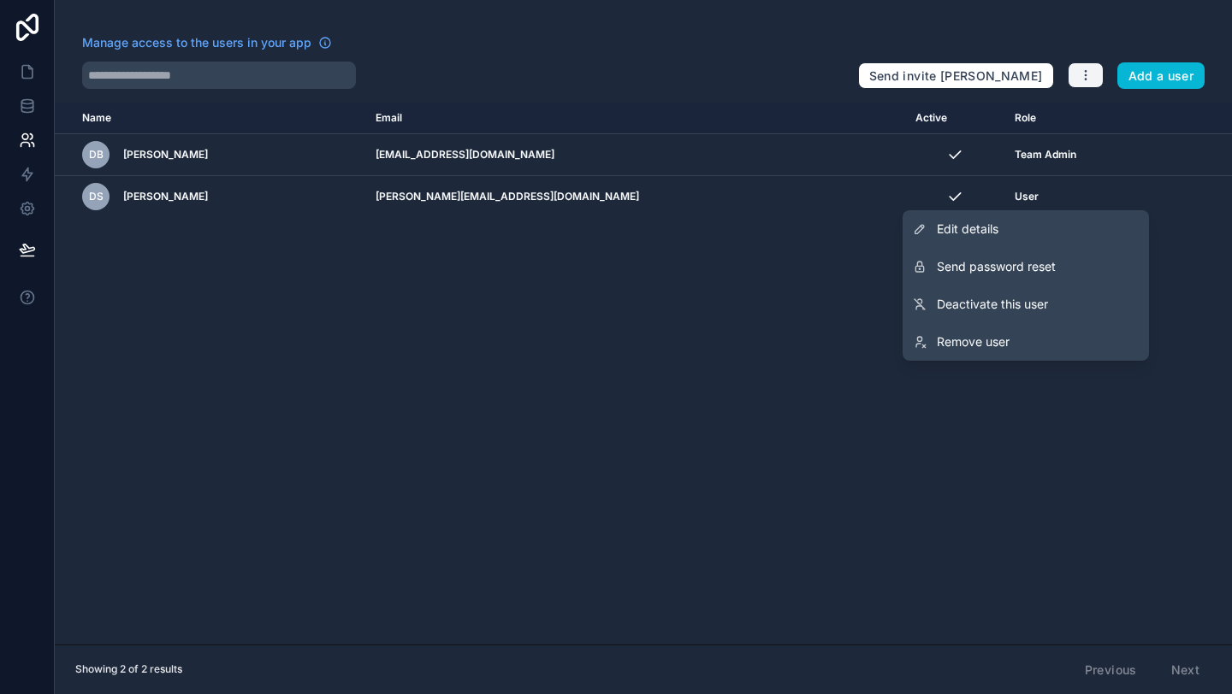
click at [1099, 82] on button "button" at bounding box center [1085, 75] width 36 height 26
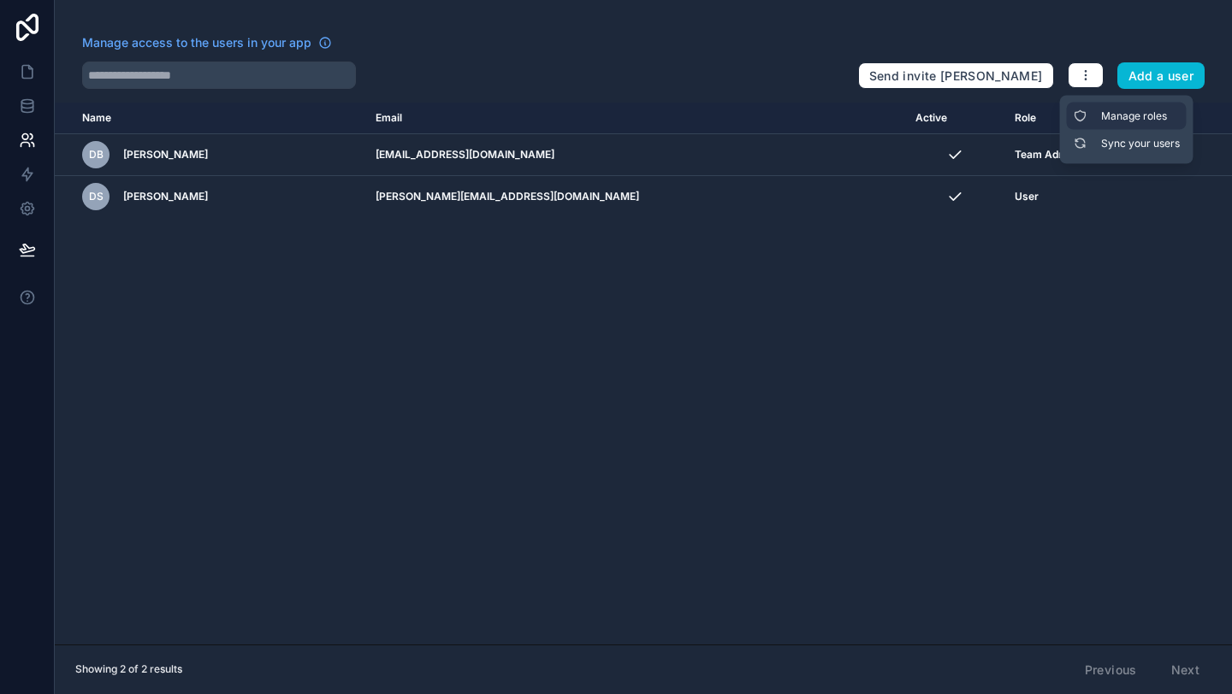
click at [1102, 114] on link "Manage roles" at bounding box center [1127, 116] width 120 height 27
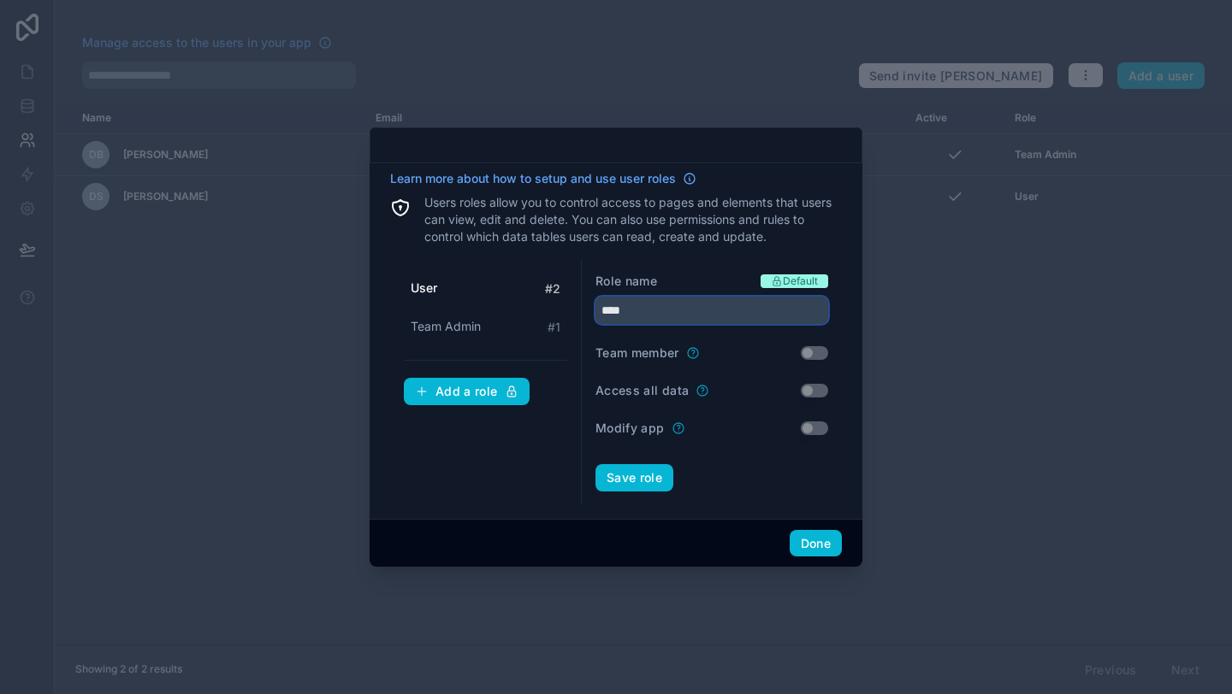
click at [653, 308] on input "****" at bounding box center [711, 310] width 233 height 27
click at [696, 270] on div "Role name Default **** Team member Use setting Access all data Use setting Modi…" at bounding box center [712, 382] width 260 height 246
click at [488, 447] on div "User # 2 Team Admin # 1 Add a role" at bounding box center [486, 382] width 192 height 246
click at [474, 326] on span "Team Admin" at bounding box center [446, 326] width 70 height 17
type input "**********"
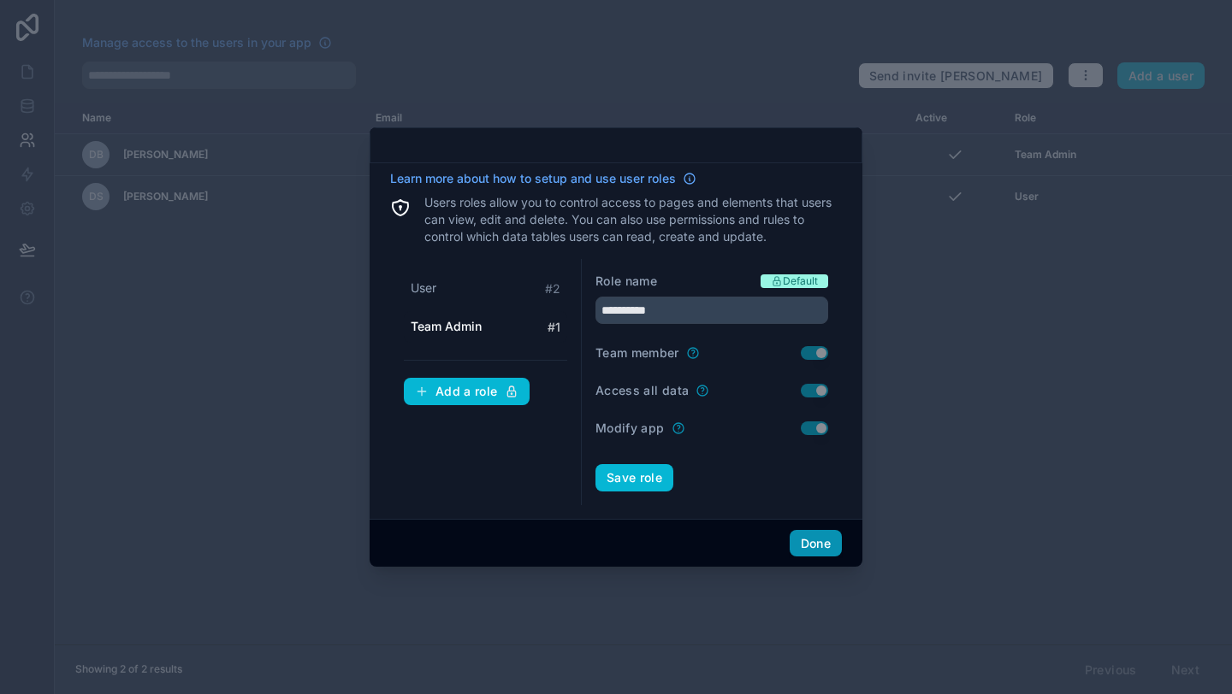
click at [816, 545] on button "Done" at bounding box center [815, 543] width 52 height 27
